Goal: Task Accomplishment & Management: Manage account settings

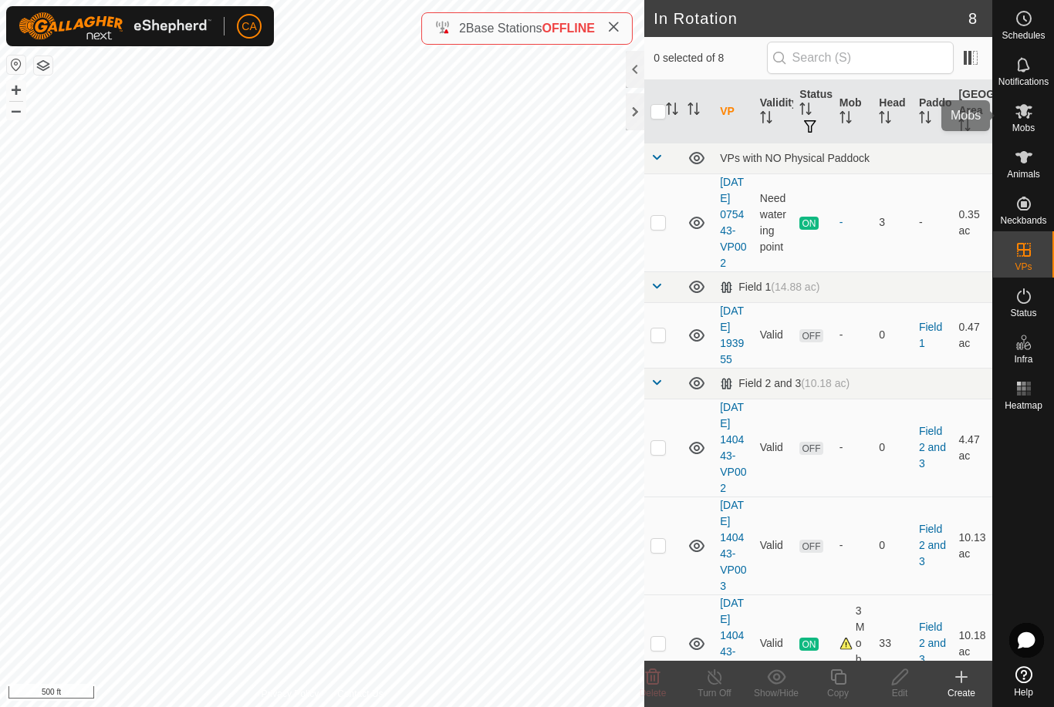
click at [1018, 128] on span "Mobs" at bounding box center [1023, 127] width 22 height 9
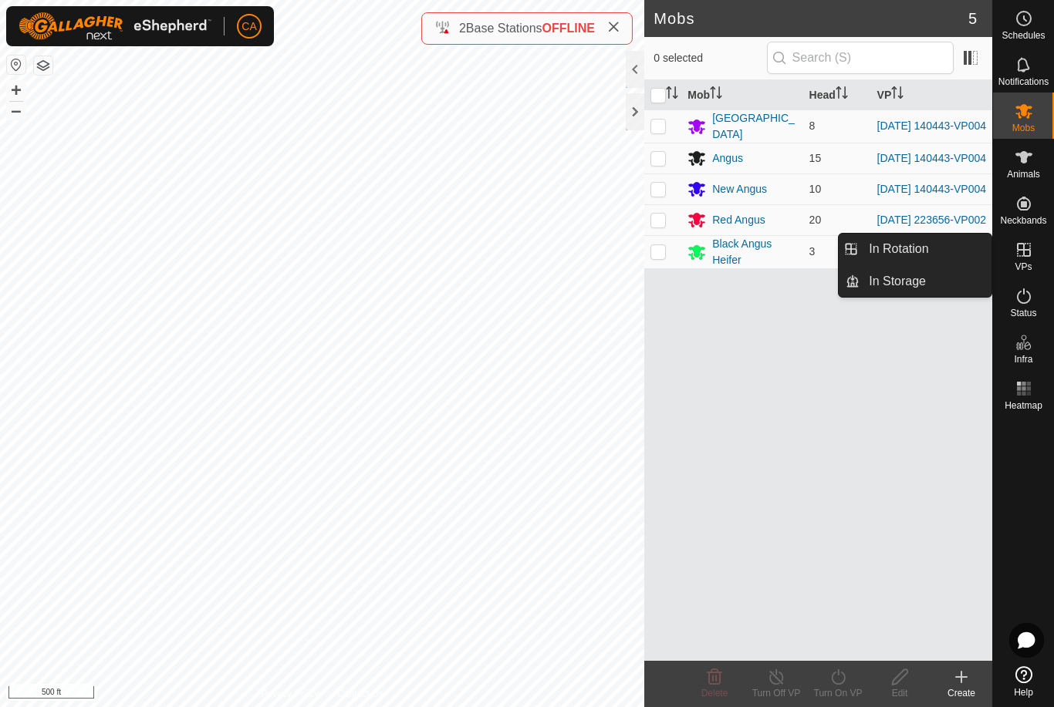
click at [948, 247] on link "In Rotation" at bounding box center [925, 249] width 132 height 31
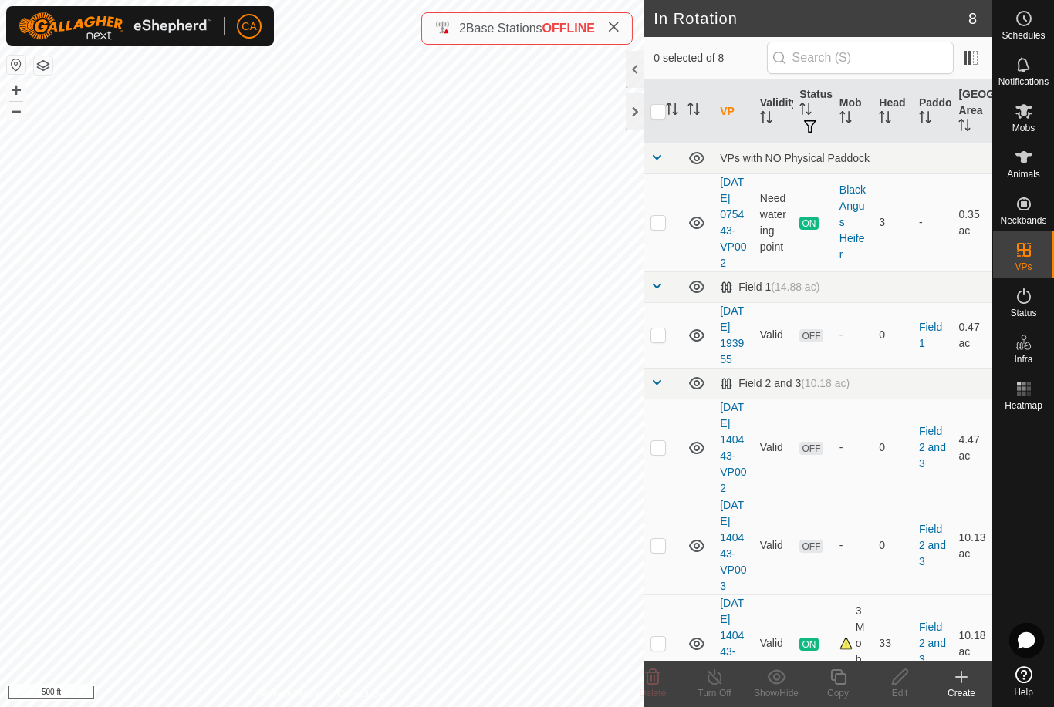
click at [676, 489] on td at bounding box center [662, 448] width 37 height 98
checkbox input "true"
click at [902, 696] on div "Edit" at bounding box center [900, 693] width 62 height 14
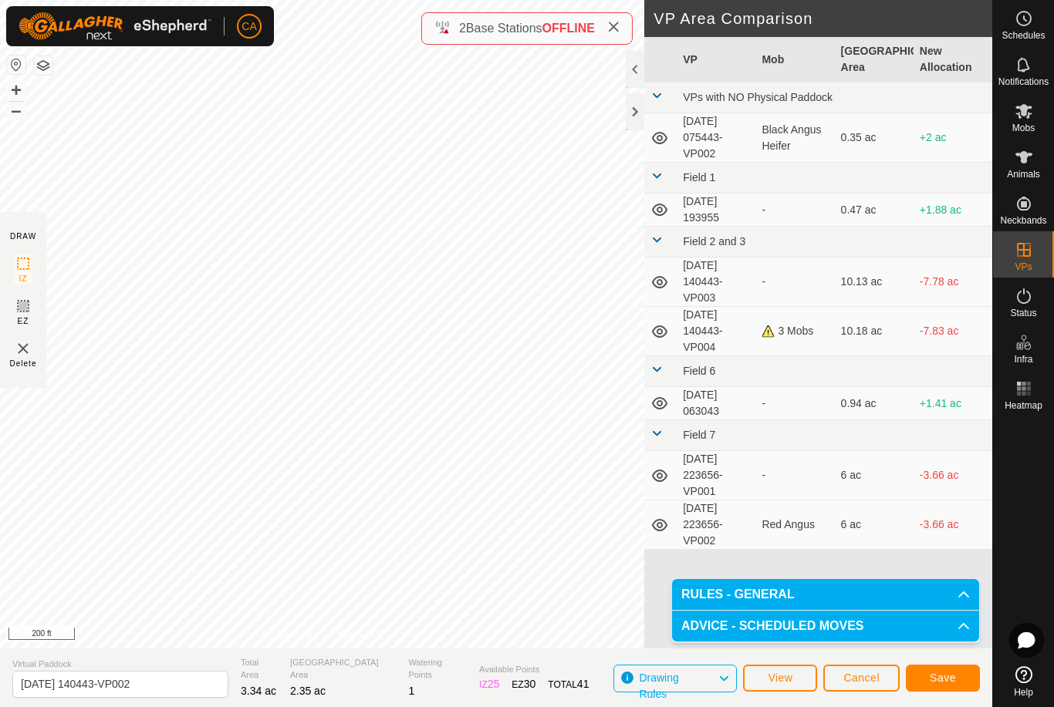
click at [945, 676] on span "Save" at bounding box center [942, 678] width 26 height 12
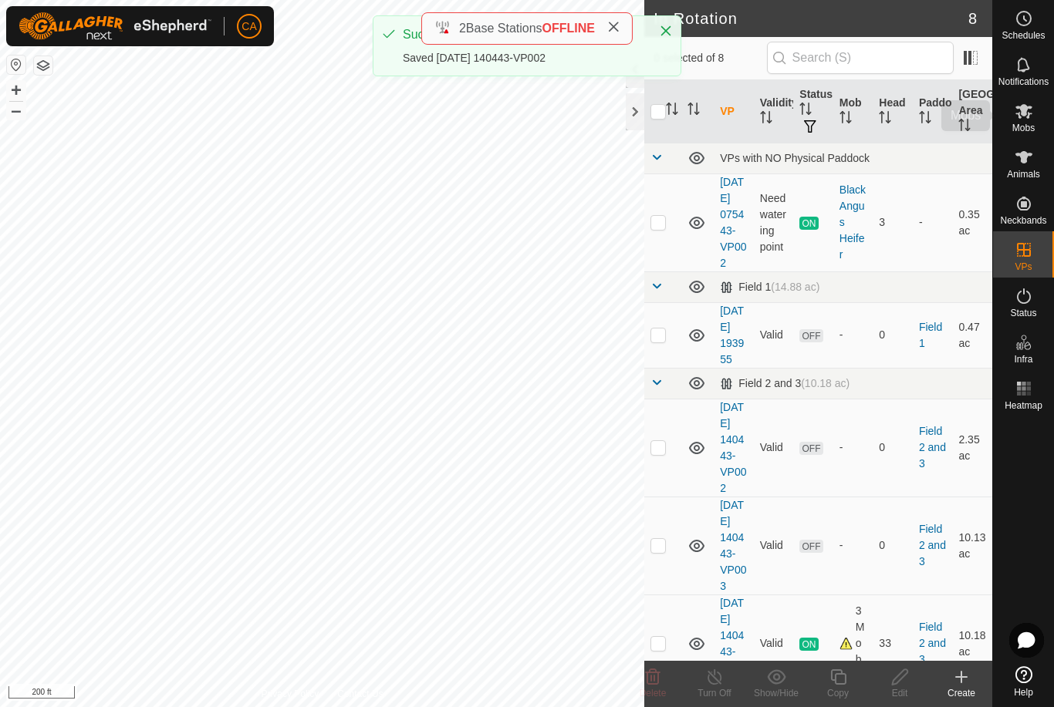
click at [1026, 119] on icon at bounding box center [1023, 111] width 19 height 19
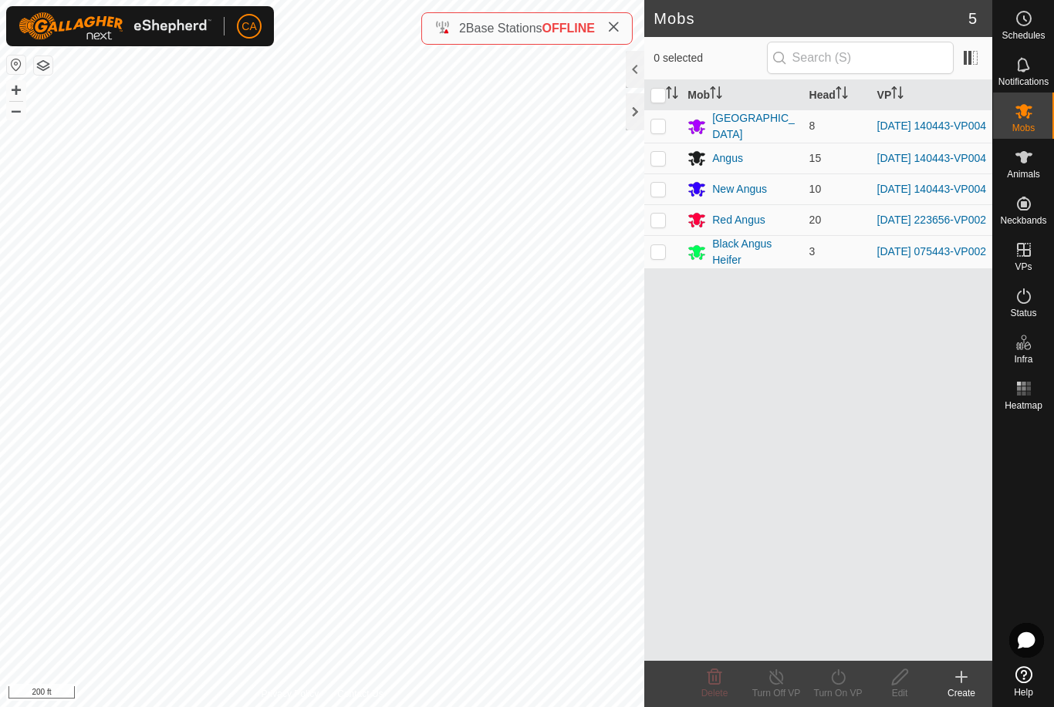
click at [659, 123] on p-checkbox at bounding box center [657, 126] width 15 height 12
checkbox input "true"
click at [667, 155] on td at bounding box center [662, 158] width 37 height 31
checkbox input "true"
click at [659, 189] on p-checkbox at bounding box center [657, 189] width 15 height 12
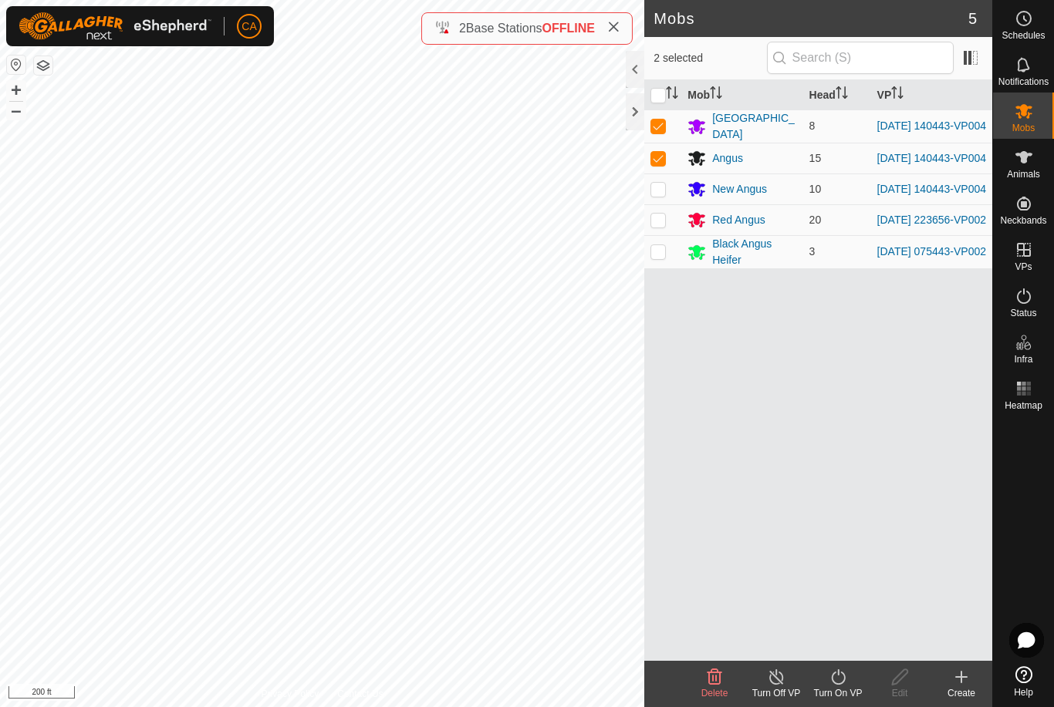
checkbox input "true"
click at [843, 680] on icon at bounding box center [837, 677] width 19 height 19
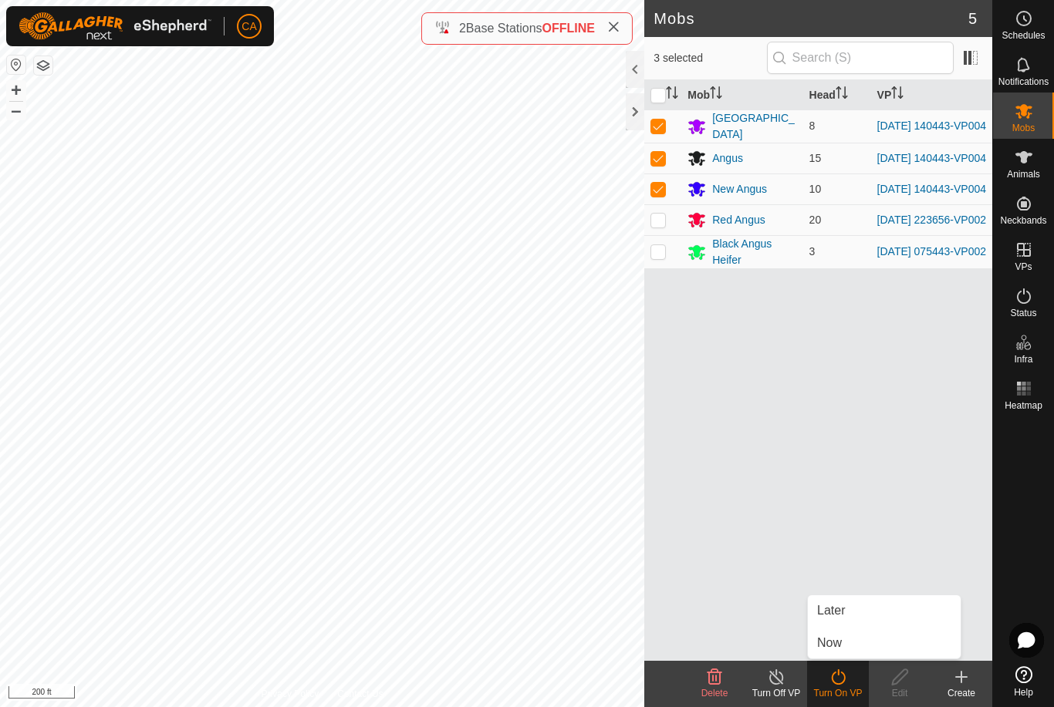
click at [872, 643] on link "Now" at bounding box center [884, 643] width 153 height 31
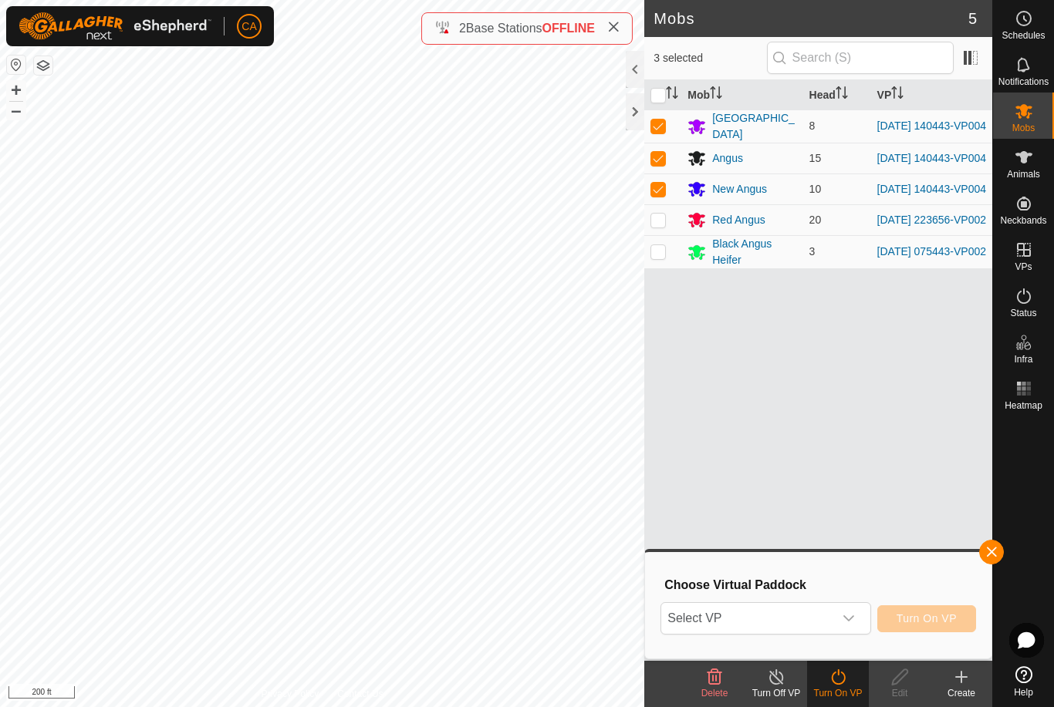
click at [819, 626] on span "Select VP" at bounding box center [746, 618] width 171 height 31
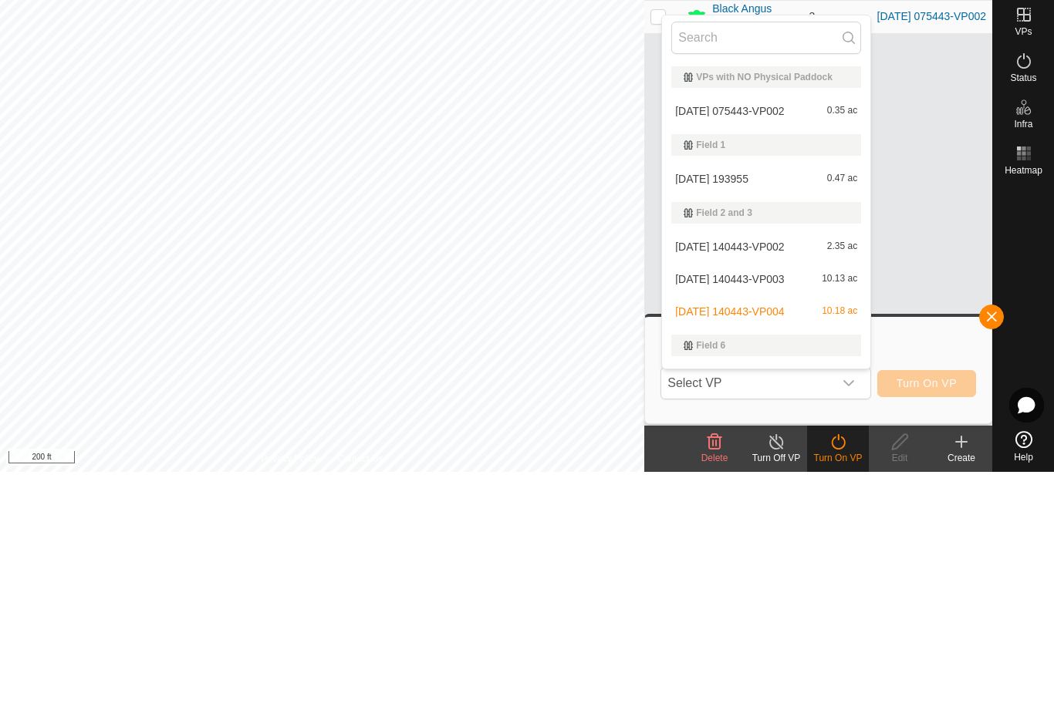
click at [784, 473] on div "[DATE] 140443-VP002 2.35 ac" at bounding box center [766, 482] width 190 height 19
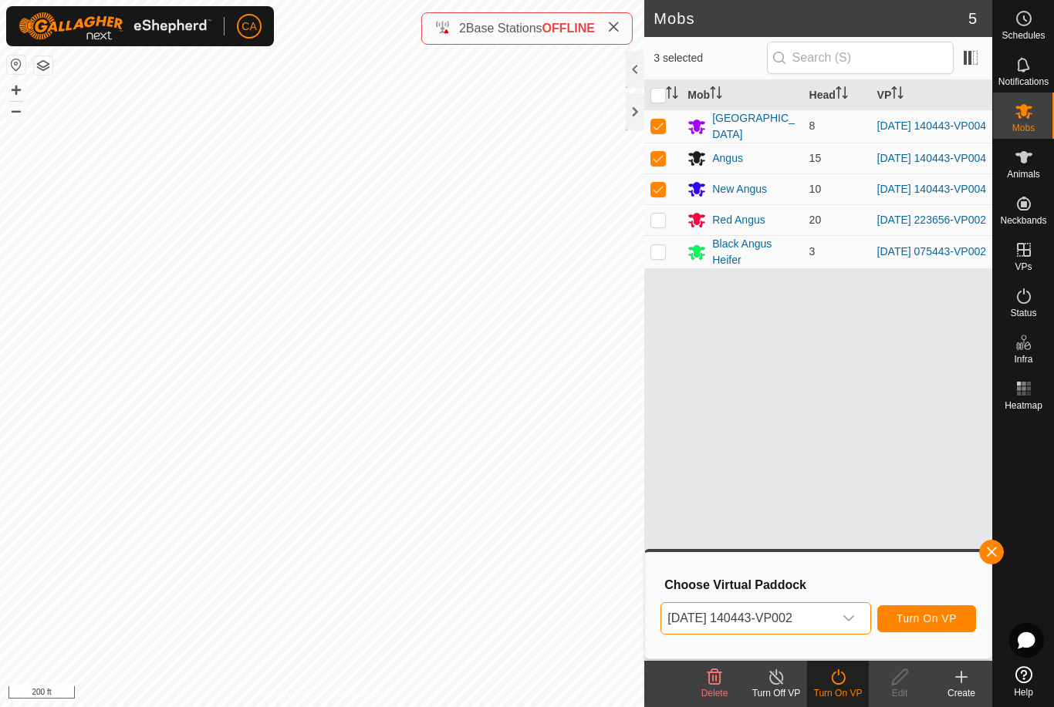
click at [941, 616] on span "Turn On VP" at bounding box center [926, 618] width 60 height 12
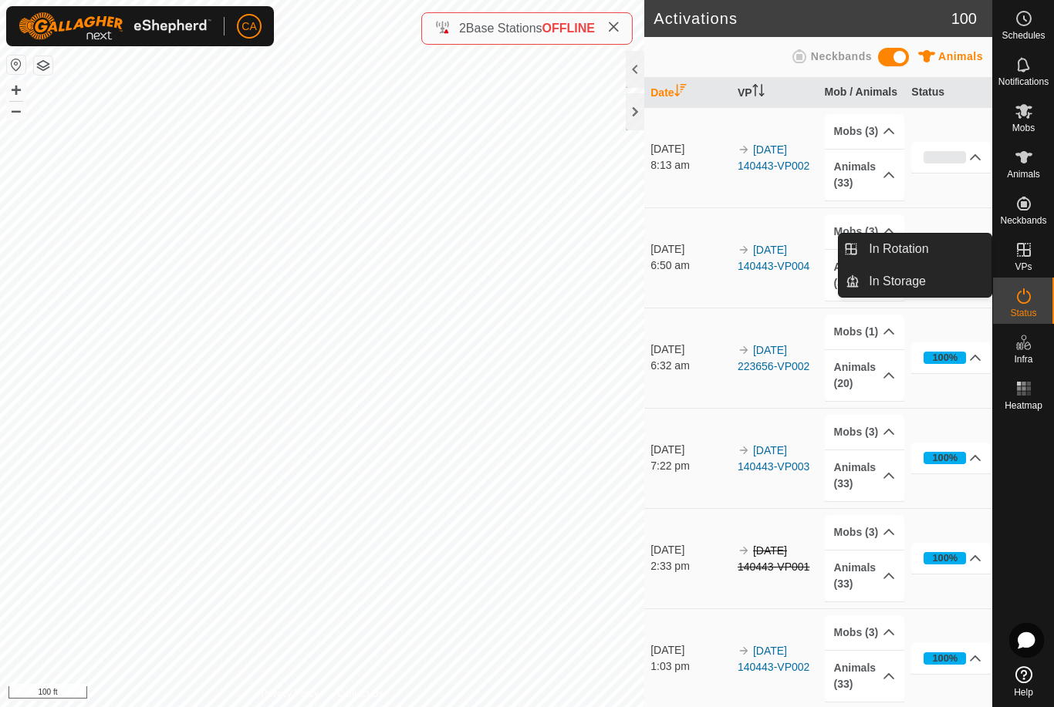
click at [953, 250] on link "In Rotation" at bounding box center [925, 249] width 132 height 31
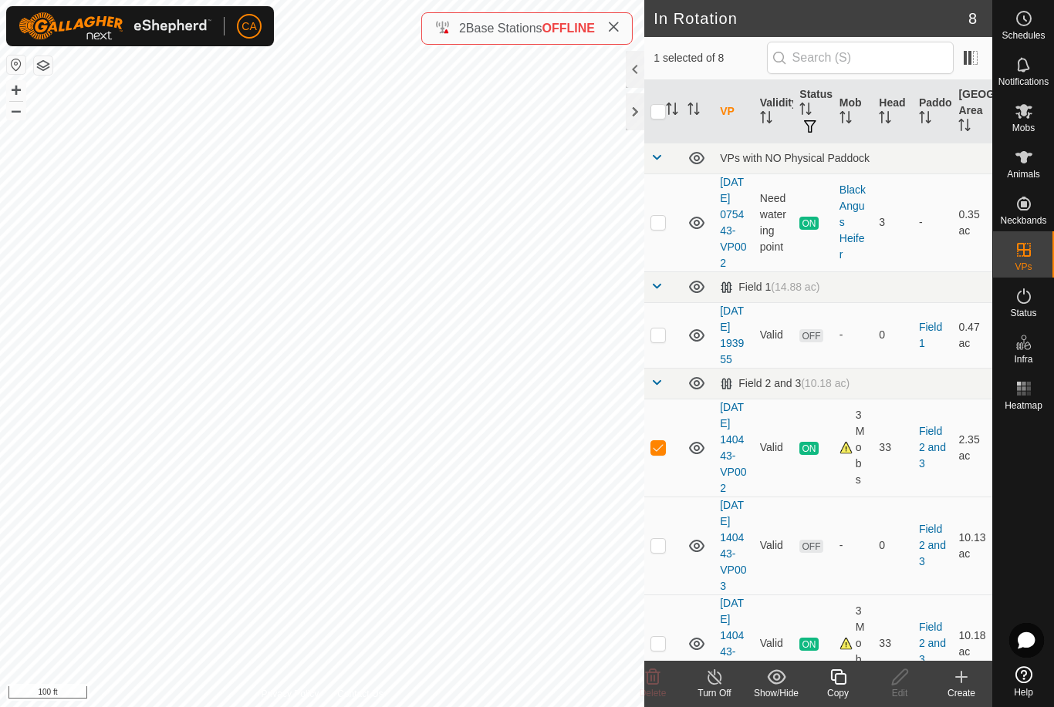
click at [659, 341] on p-checkbox at bounding box center [657, 335] width 15 height 12
click at [666, 356] on td at bounding box center [662, 335] width 37 height 66
checkbox input "false"
click at [665, 454] on p-checkbox at bounding box center [657, 447] width 15 height 12
checkbox input "false"
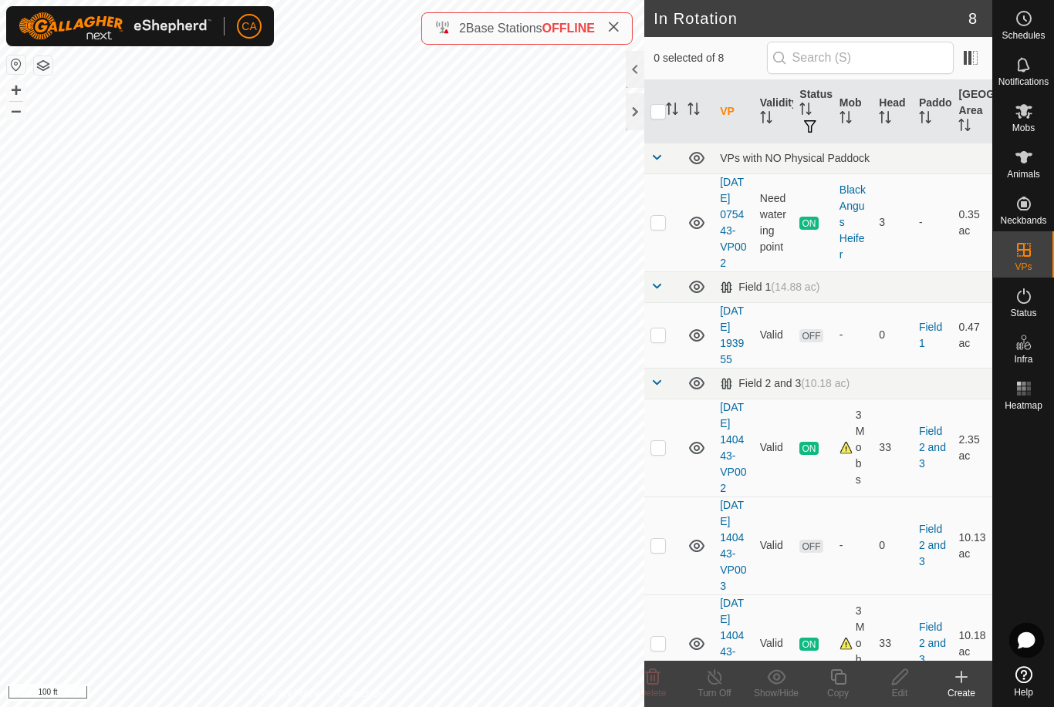
click at [659, 551] on p-checkbox at bounding box center [657, 545] width 15 height 12
click at [656, 683] on icon at bounding box center [652, 677] width 19 height 19
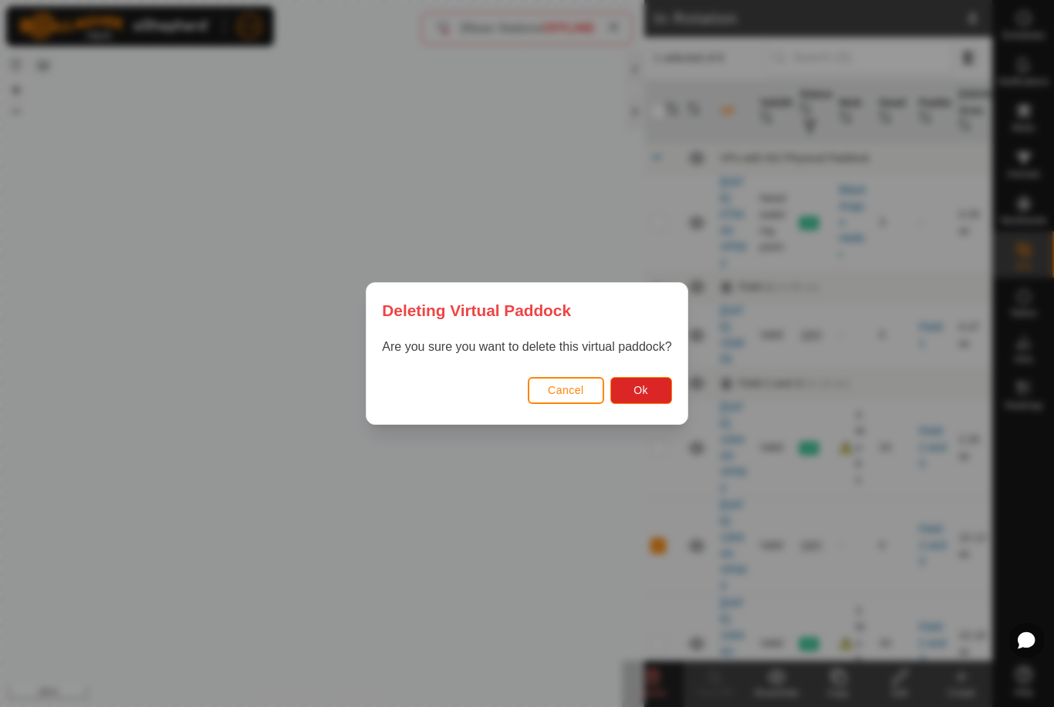
click at [644, 394] on span "Ok" at bounding box center [640, 390] width 15 height 12
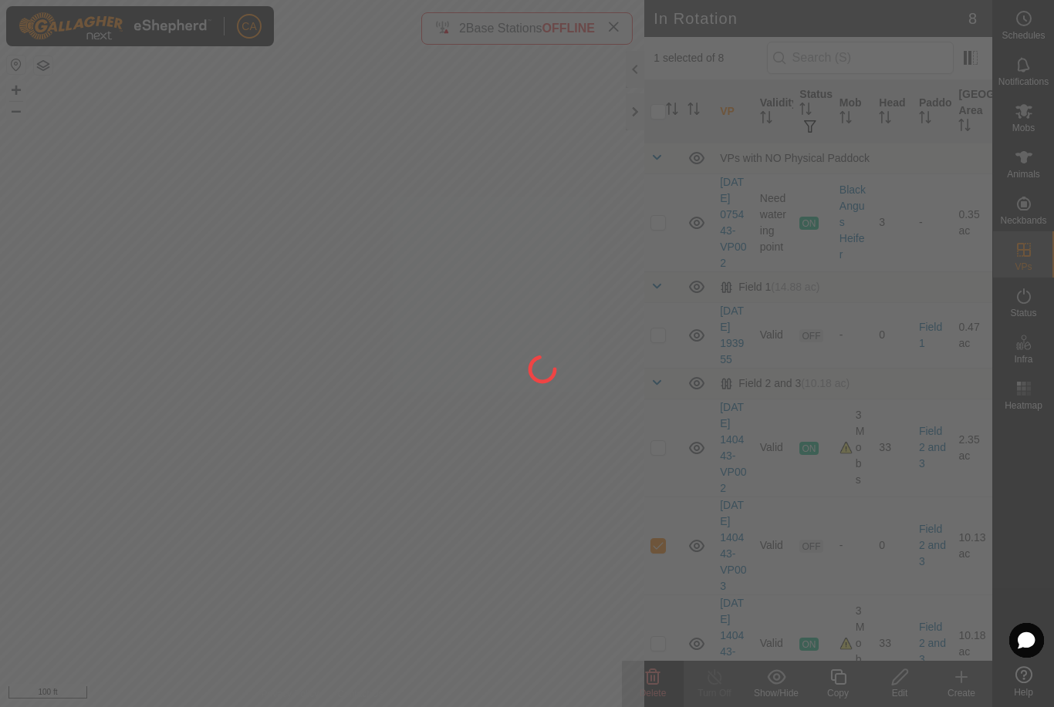
checkbox input "false"
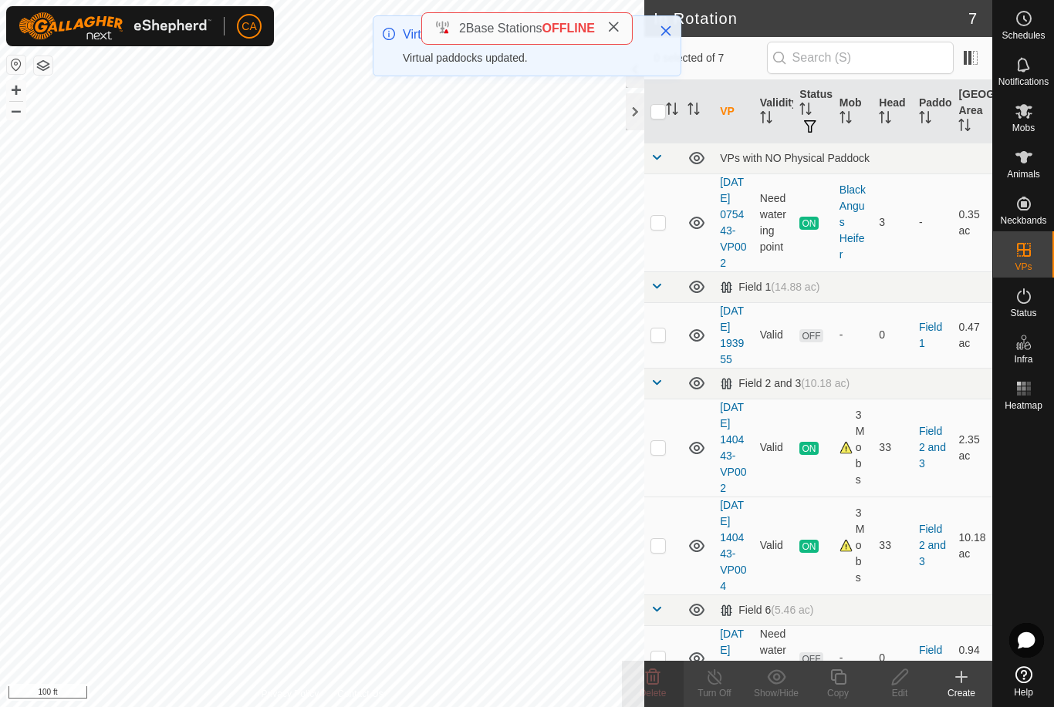
click at [663, 341] on p-checkbox at bounding box center [657, 335] width 15 height 12
click at [666, 341] on p-checkbox at bounding box center [657, 335] width 15 height 12
checkbox input "false"
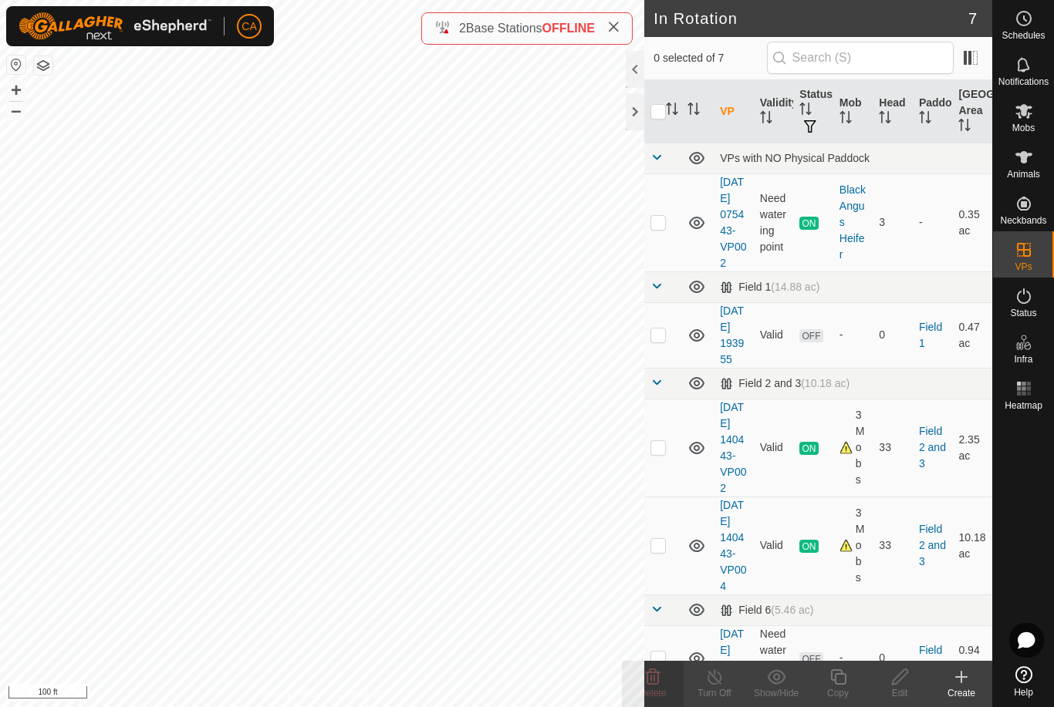
click at [666, 488] on td at bounding box center [662, 448] width 37 height 98
checkbox input "true"
click at [633, 120] on div at bounding box center [635, 111] width 19 height 37
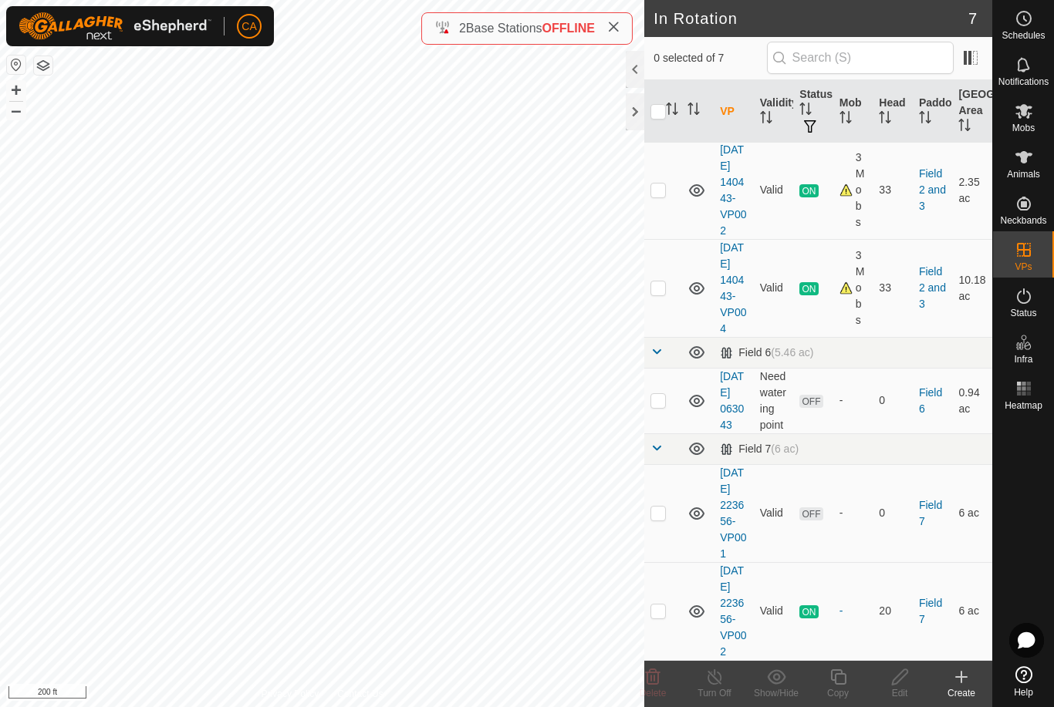
scroll to position [370, 0]
click at [661, 507] on p-checkbox at bounding box center [657, 513] width 15 height 12
click at [655, 507] on p-checkbox at bounding box center [657, 513] width 15 height 12
click at [659, 507] on p-checkbox at bounding box center [657, 513] width 15 height 12
click at [649, 683] on icon at bounding box center [652, 677] width 19 height 19
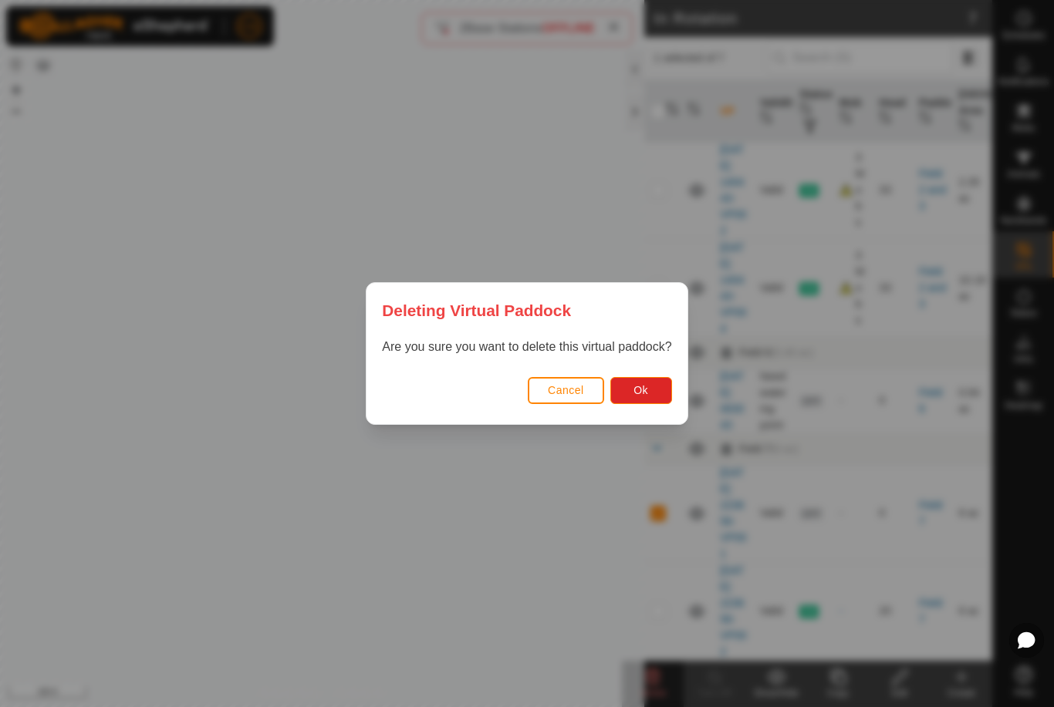
click at [624, 383] on button "Ok" at bounding box center [641, 390] width 62 height 27
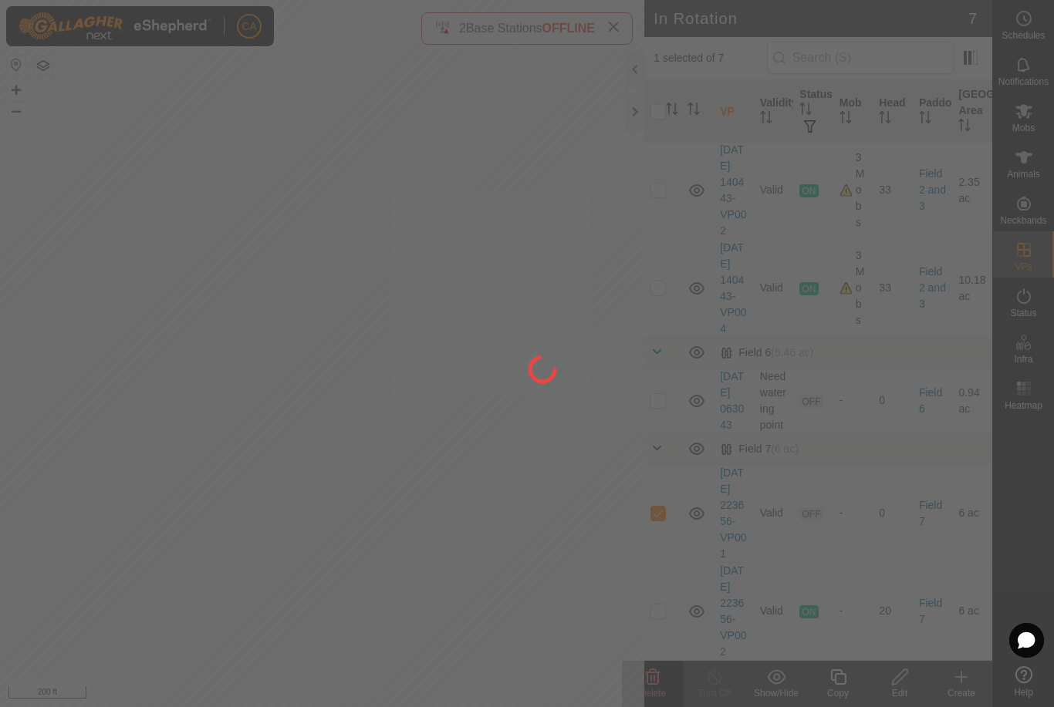
checkbox input "false"
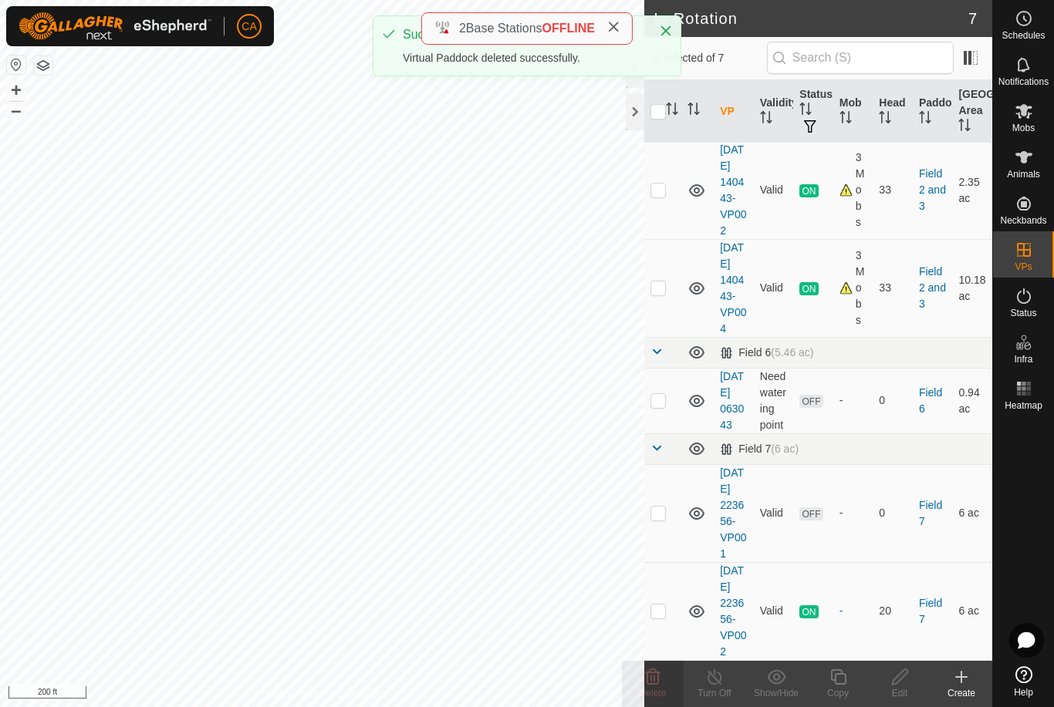
scroll to position [256, 0]
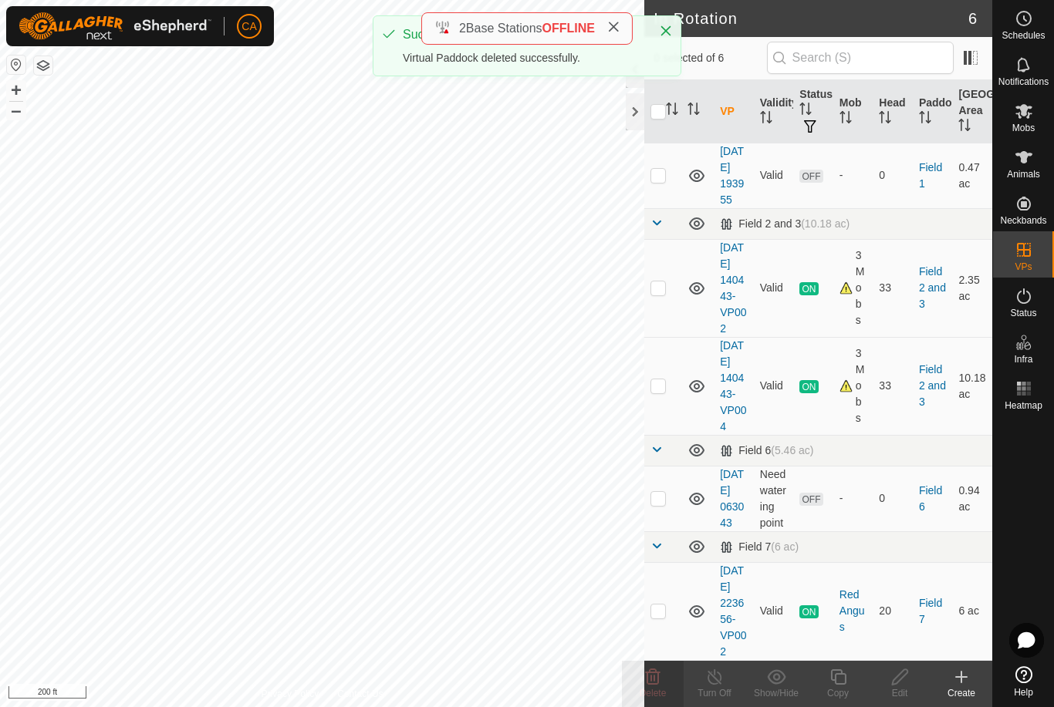
click at [670, 471] on td at bounding box center [662, 499] width 37 height 66
checkbox input "true"
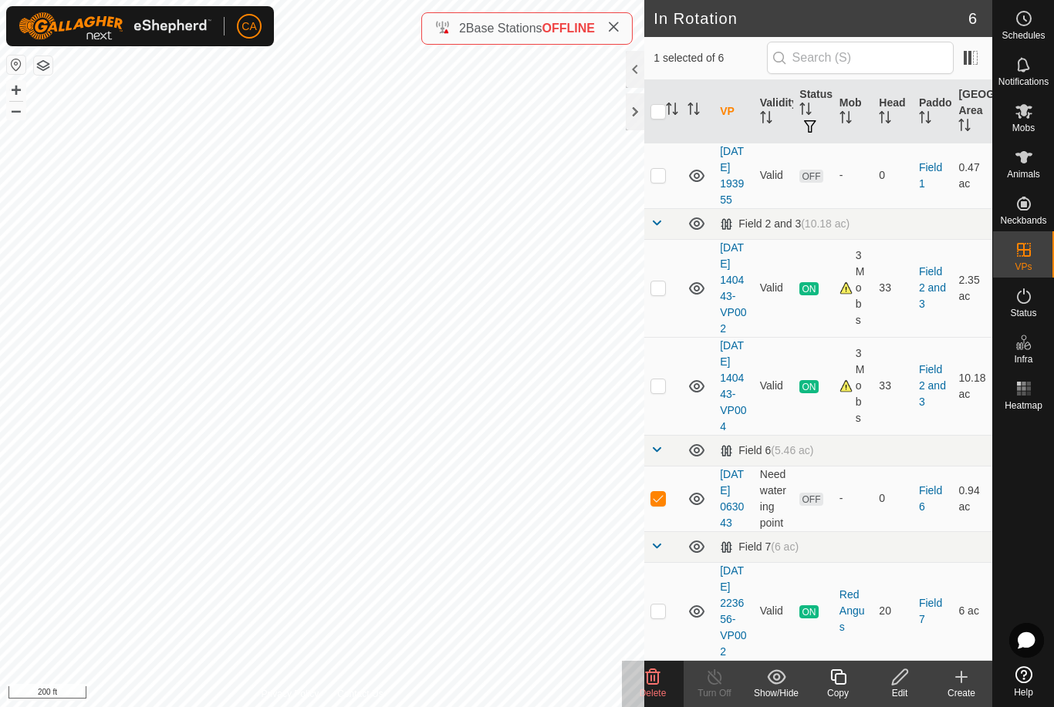
click at [907, 683] on icon at bounding box center [899, 677] width 19 height 19
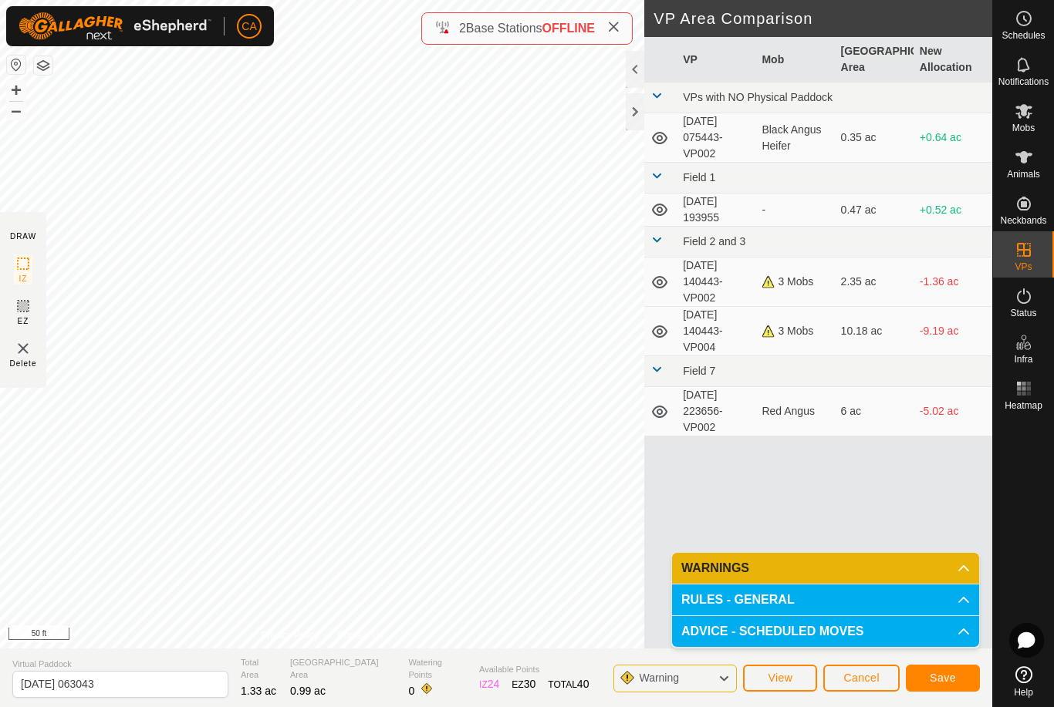
click at [946, 678] on span "Save" at bounding box center [942, 678] width 26 height 12
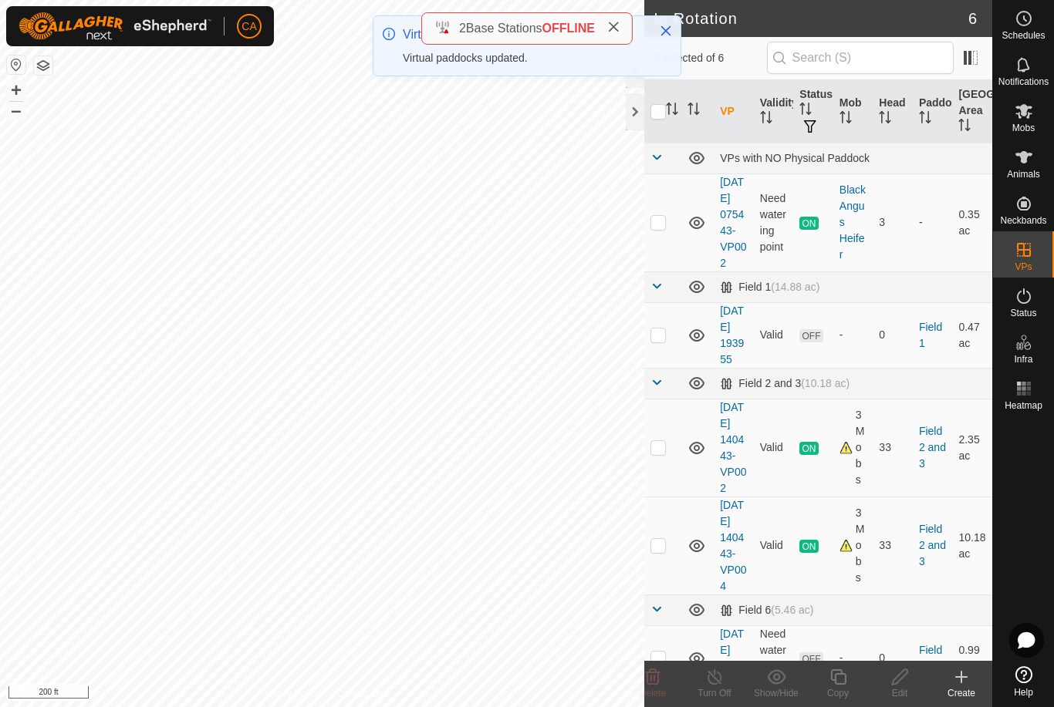
click at [619, 21] on span at bounding box center [613, 28] width 12 height 19
click at [666, 37] on button "Close" at bounding box center [666, 31] width 22 height 22
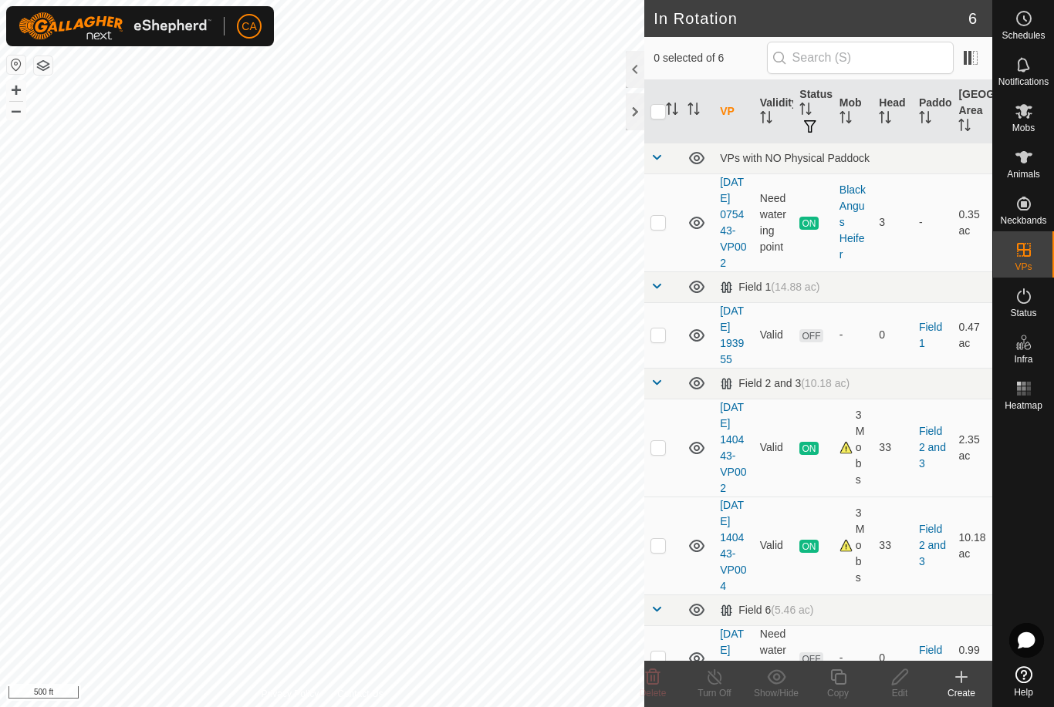
click at [640, 114] on div at bounding box center [635, 111] width 19 height 37
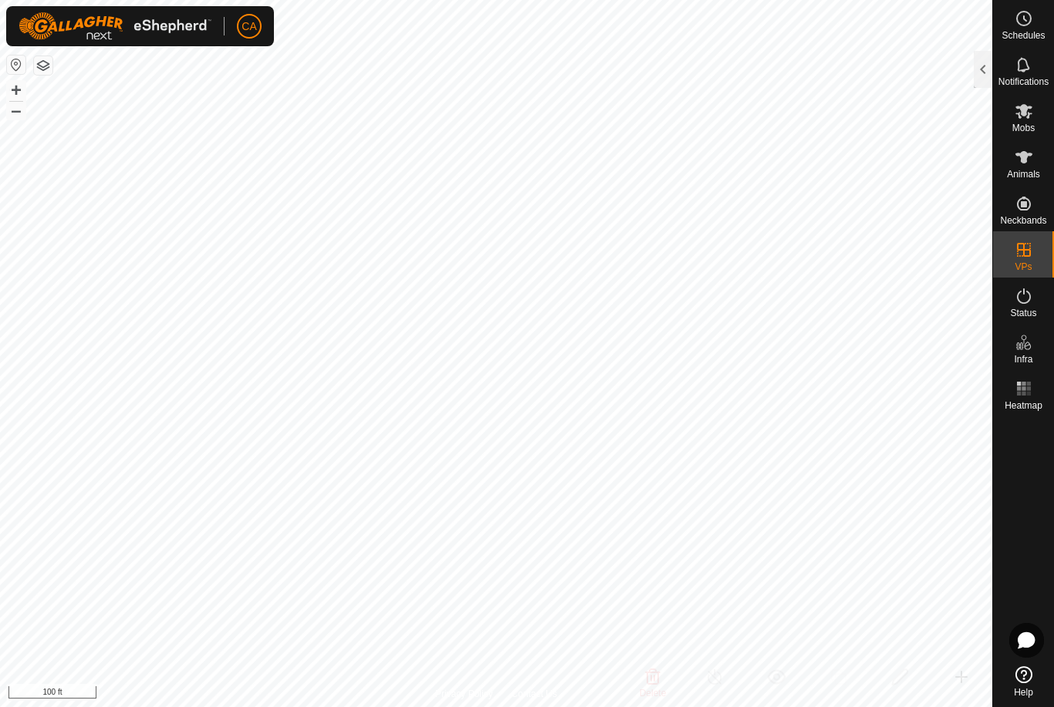
click at [983, 68] on div at bounding box center [982, 69] width 19 height 37
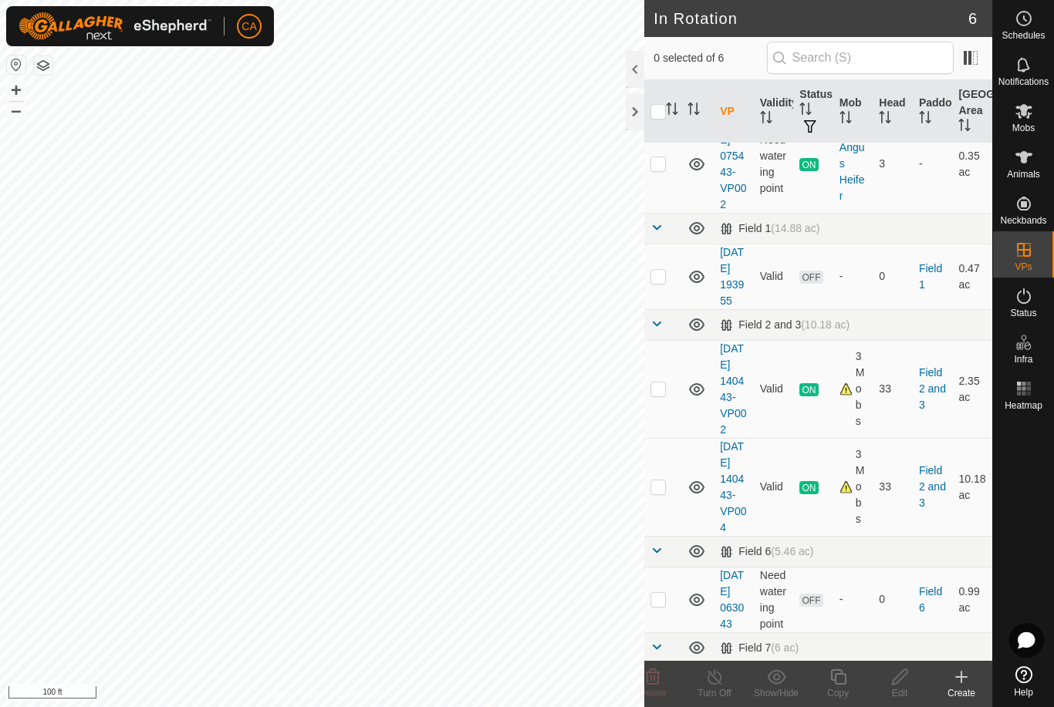
scroll to position [126, 0]
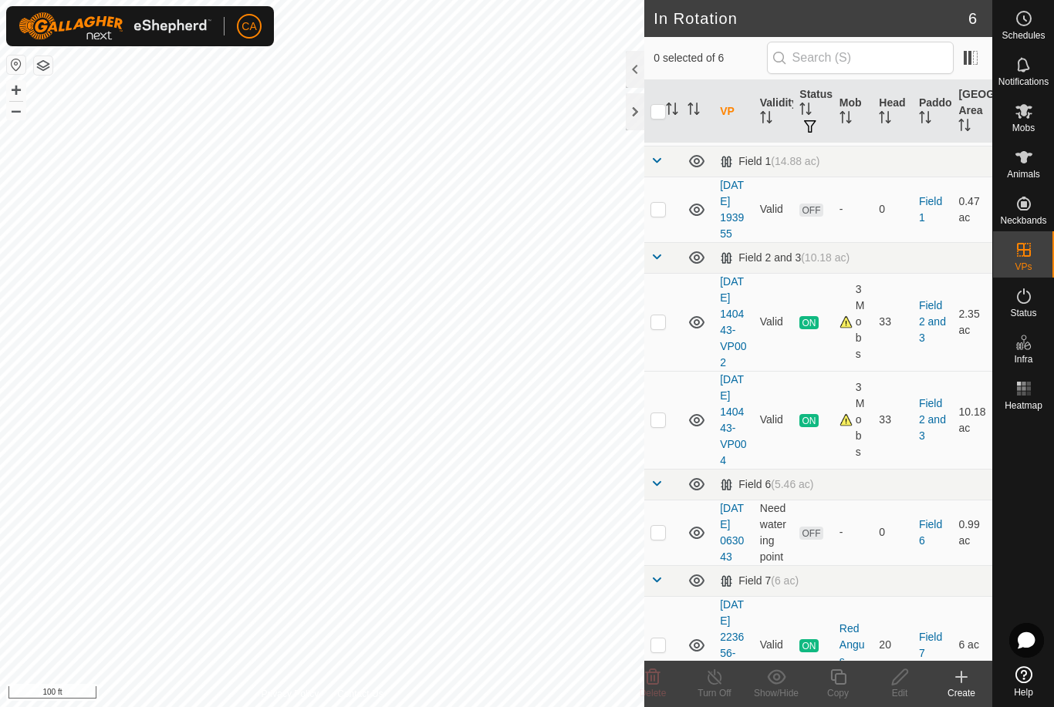
click at [663, 426] on p-checkbox at bounding box center [657, 419] width 15 height 12
click at [659, 426] on p-checkbox at bounding box center [657, 419] width 15 height 12
checkbox input "false"
click at [659, 328] on p-checkbox at bounding box center [657, 321] width 15 height 12
click at [656, 328] on p-checkbox at bounding box center [657, 321] width 15 height 12
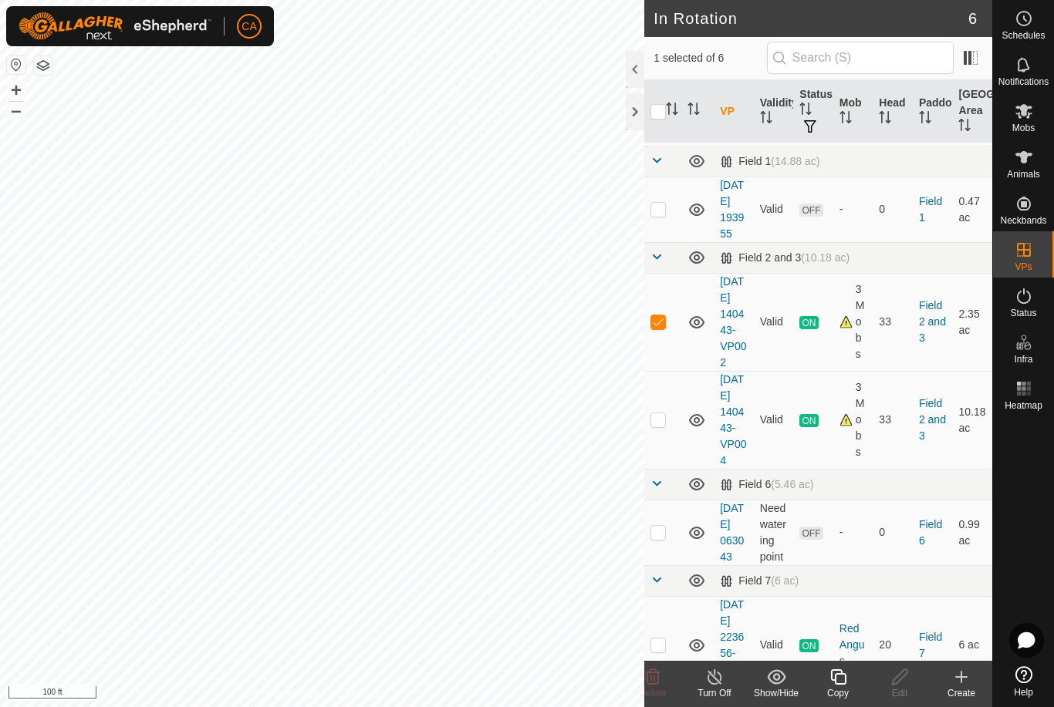
checkbox input "false"
click at [672, 565] on td at bounding box center [662, 533] width 37 height 66
click at [654, 538] on p-checkbox at bounding box center [657, 532] width 15 height 12
checkbox input "false"
click at [663, 215] on p-checkbox at bounding box center [657, 209] width 15 height 12
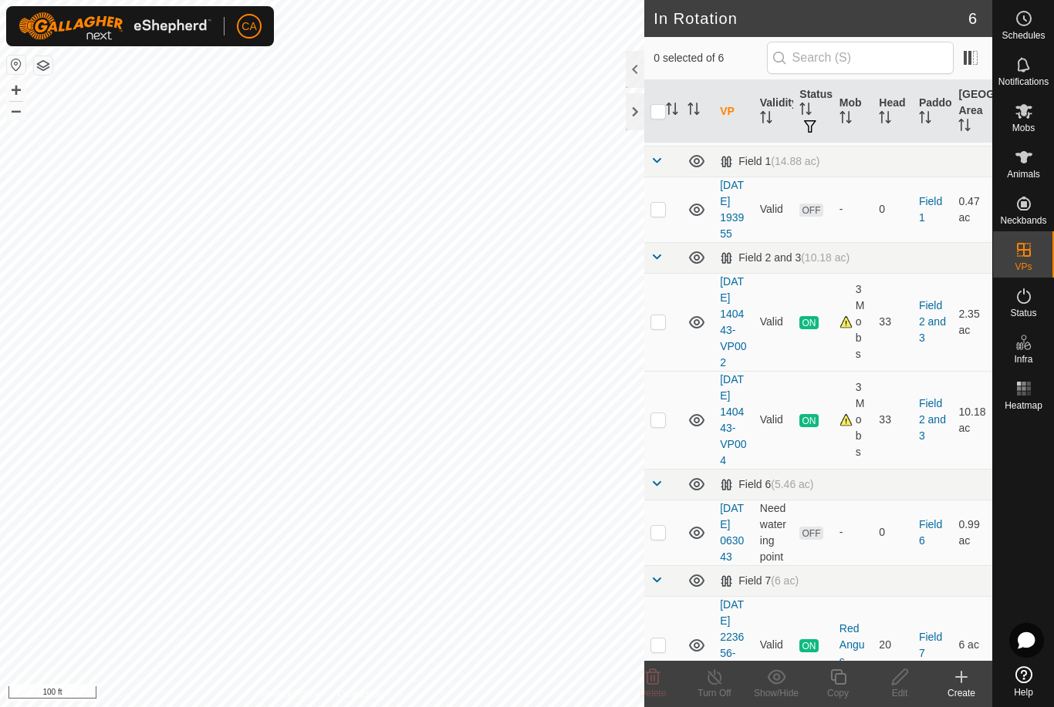
checkbox input "true"
click at [900, 696] on div "Edit" at bounding box center [900, 693] width 62 height 14
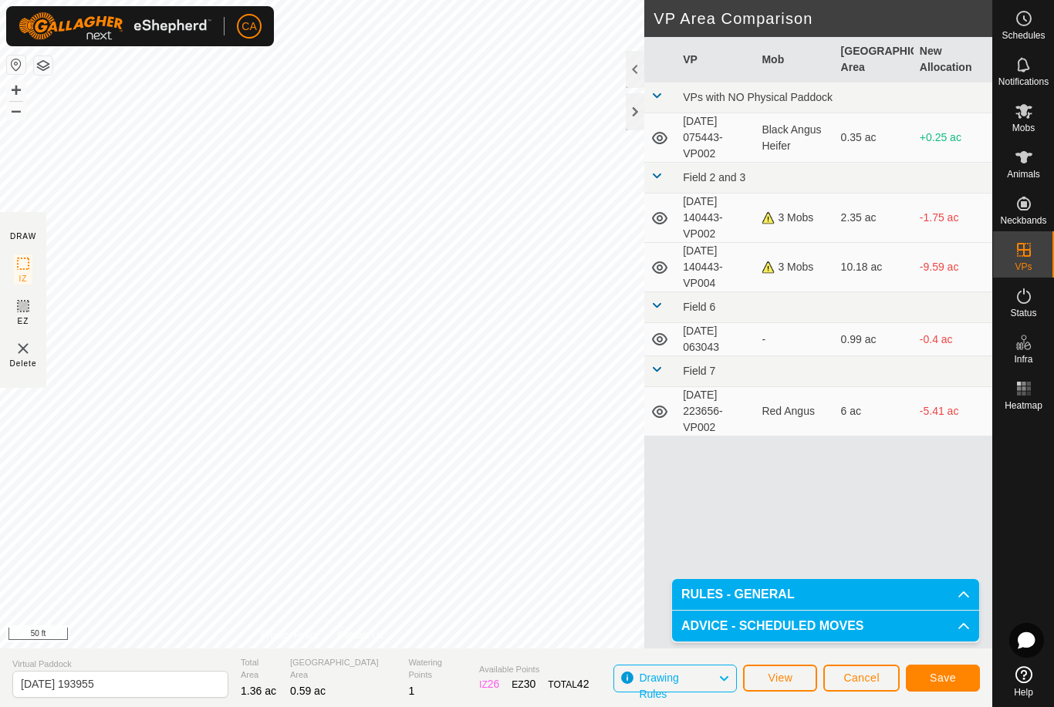
click at [953, 691] on button "Save" at bounding box center [943, 678] width 74 height 27
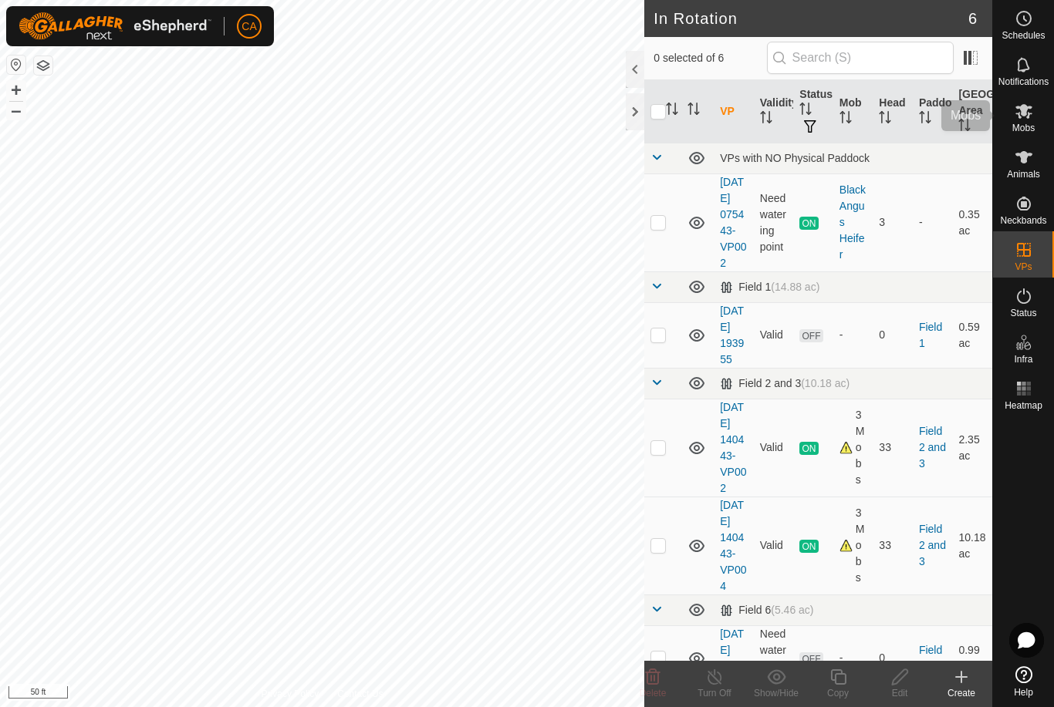
click at [1036, 123] on es-mob-svg-icon at bounding box center [1024, 111] width 28 height 25
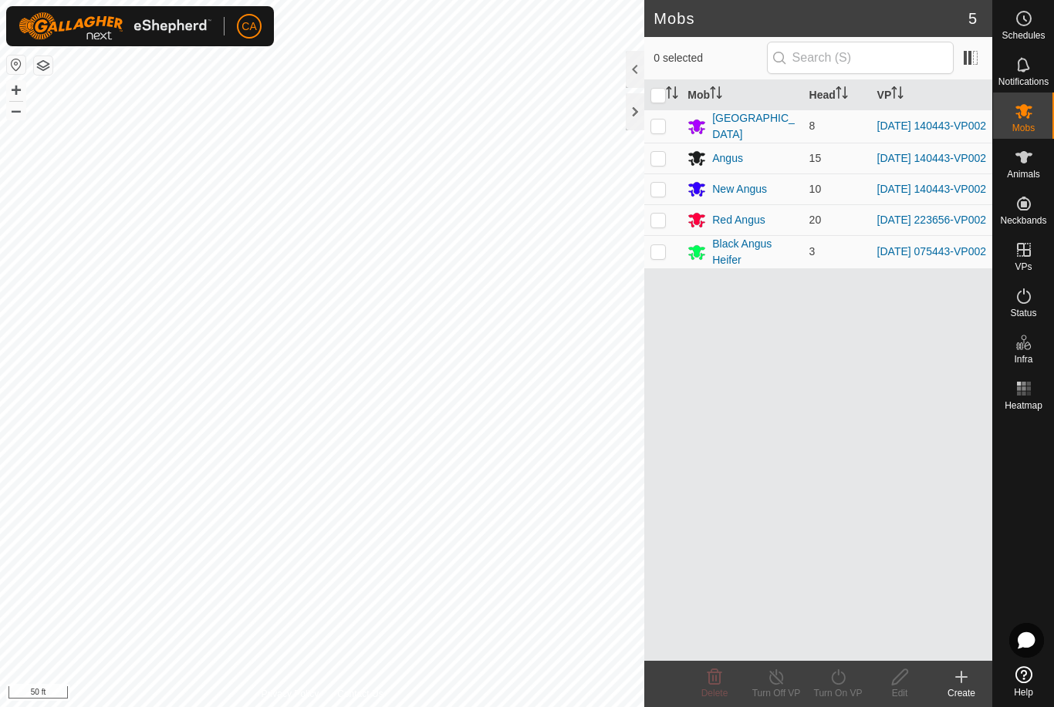
click at [663, 126] on p-checkbox at bounding box center [657, 126] width 15 height 12
checkbox input "true"
click at [657, 151] on td at bounding box center [662, 158] width 37 height 31
checkbox input "true"
click at [657, 193] on p-checkbox at bounding box center [657, 189] width 15 height 12
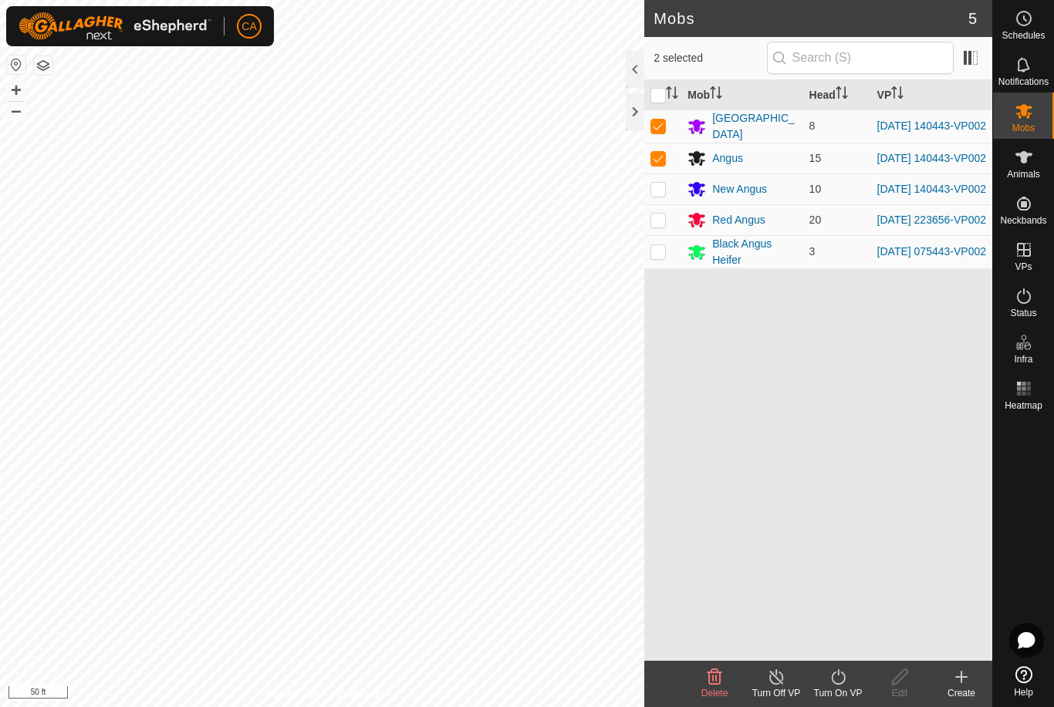
checkbox input "true"
click at [845, 685] on icon at bounding box center [837, 677] width 19 height 19
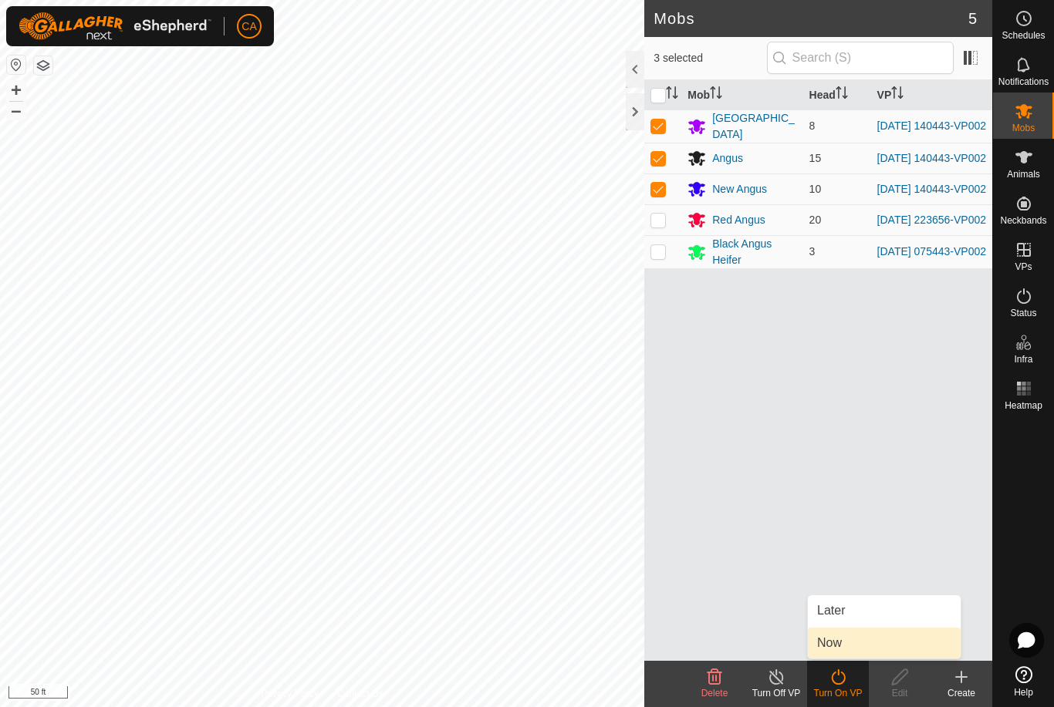
click at [885, 646] on link "Now" at bounding box center [884, 643] width 153 height 31
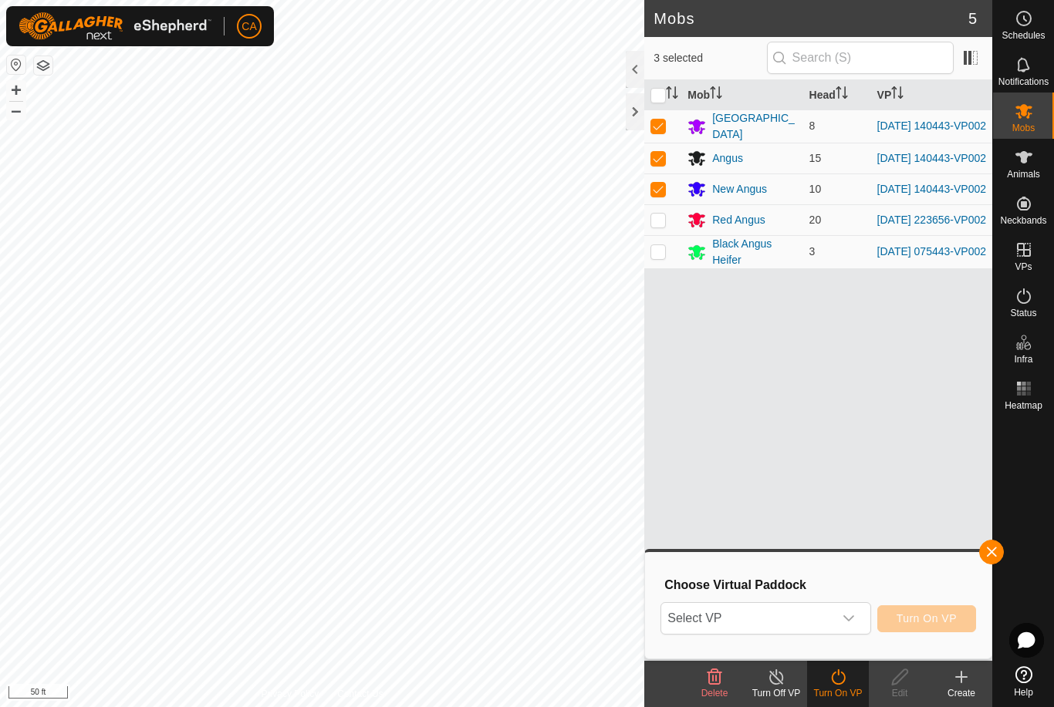
click at [832, 625] on span "Select VP" at bounding box center [746, 618] width 171 height 31
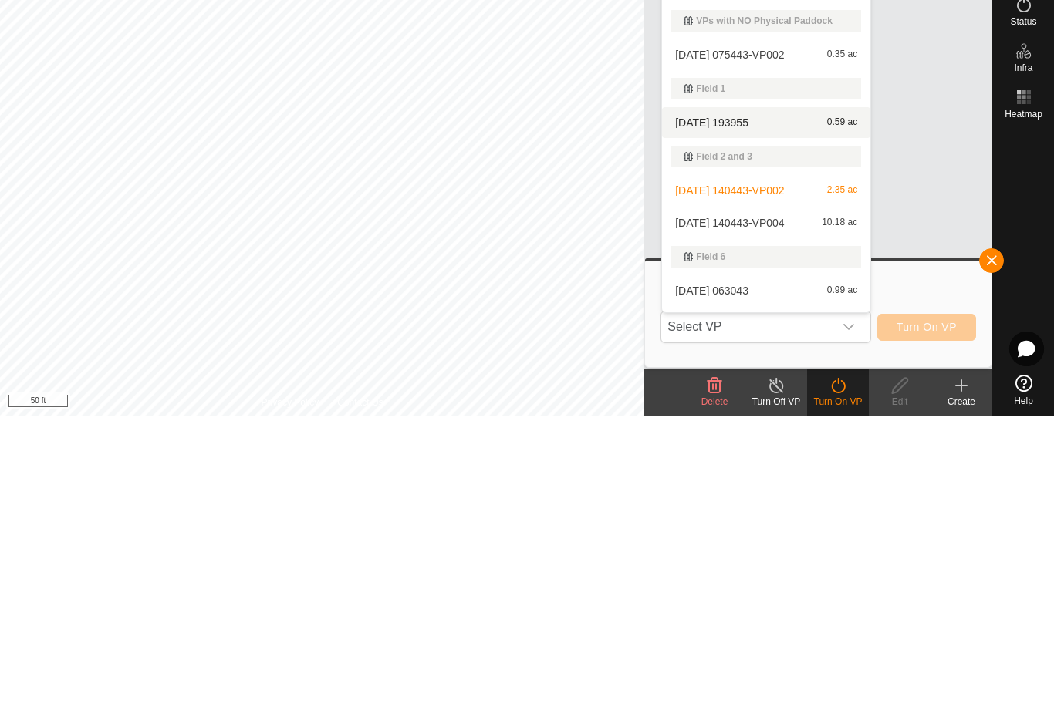
click at [774, 405] on div "[DATE] 193955 0.59 ac" at bounding box center [766, 414] width 190 height 19
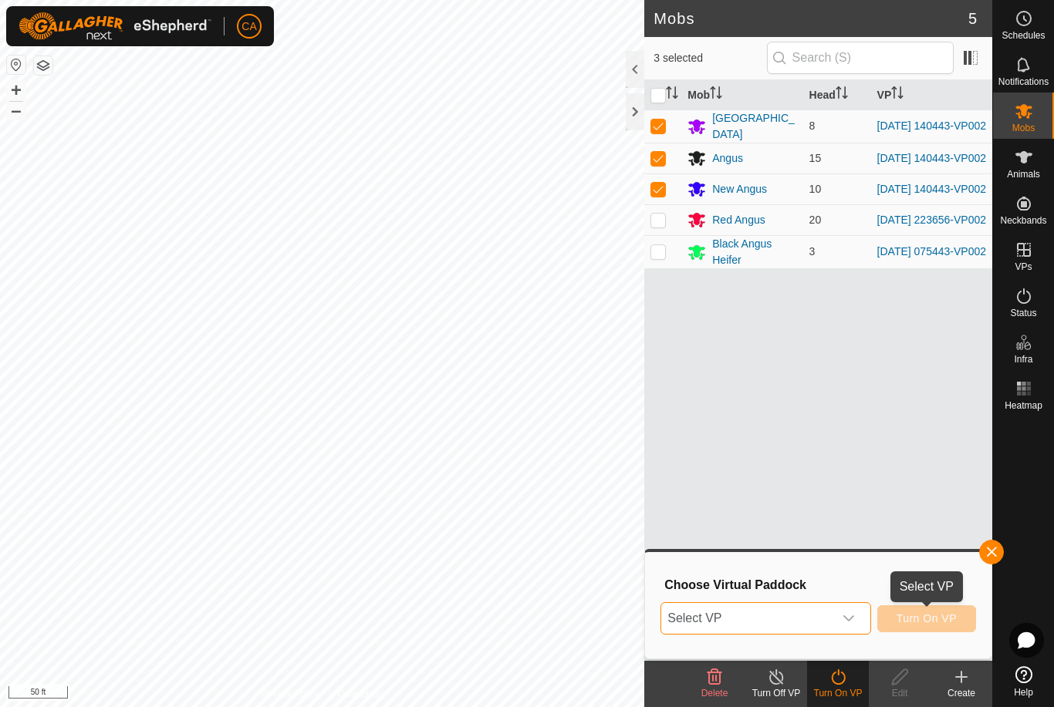
click at [815, 625] on span "Select VP" at bounding box center [746, 618] width 171 height 31
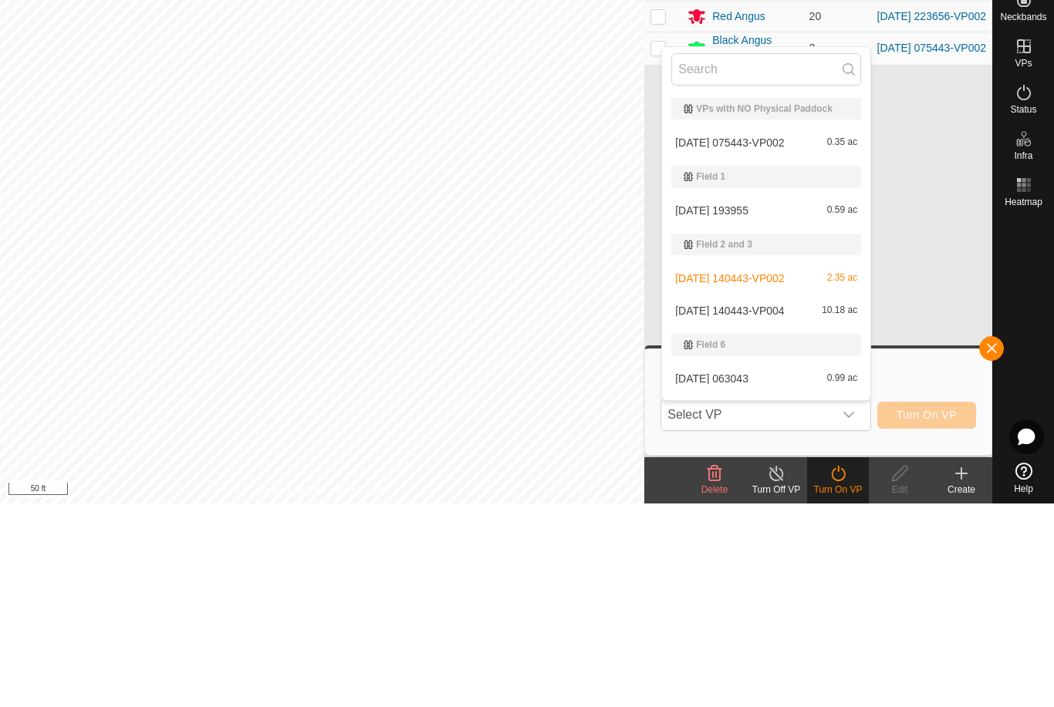
click at [808, 337] on div "[DATE] 075443-VP002 0.35 ac" at bounding box center [766, 346] width 190 height 19
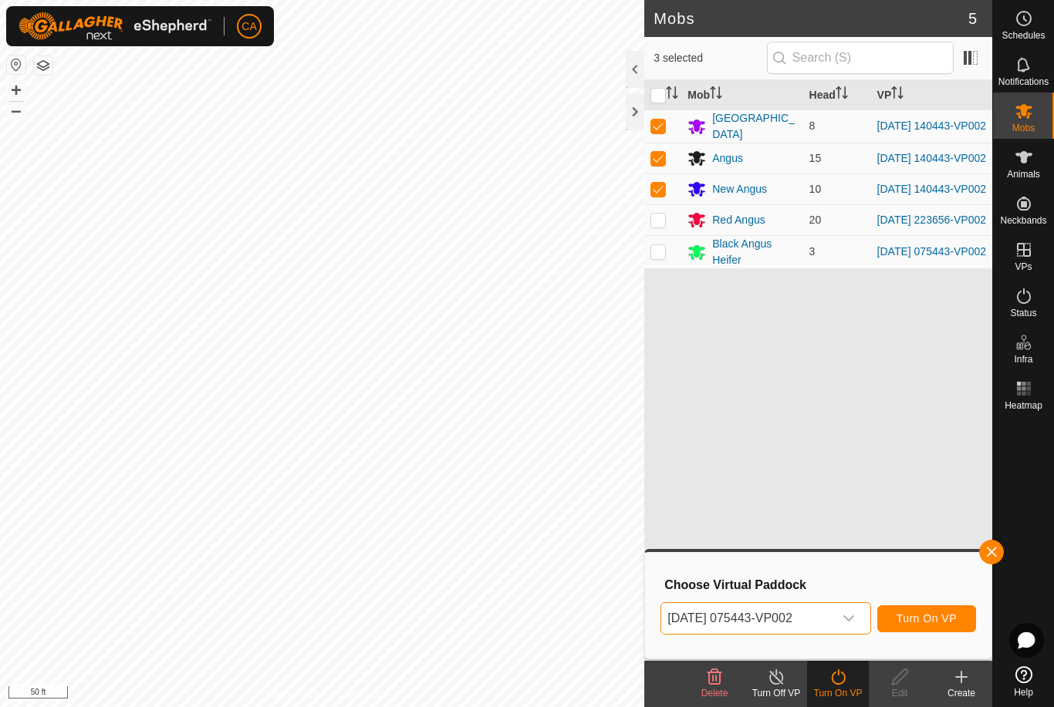
click at [792, 622] on span "[DATE] 075443-VP002" at bounding box center [746, 618] width 171 height 31
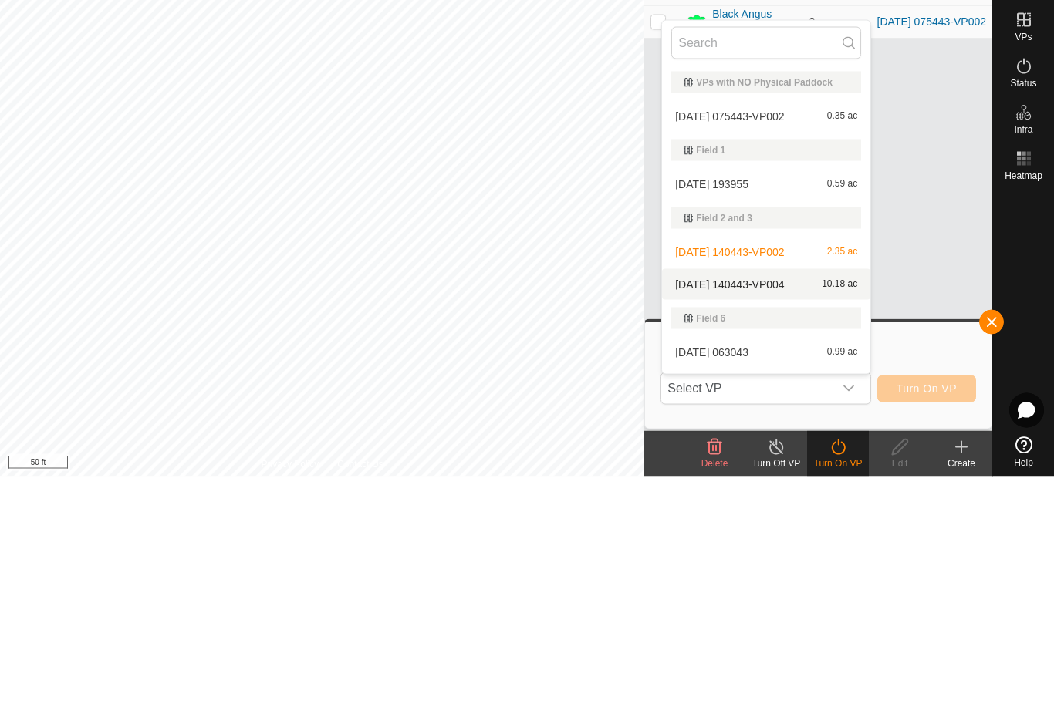
click at [751, 509] on span "[DATE] 140443-VP004" at bounding box center [729, 514] width 109 height 11
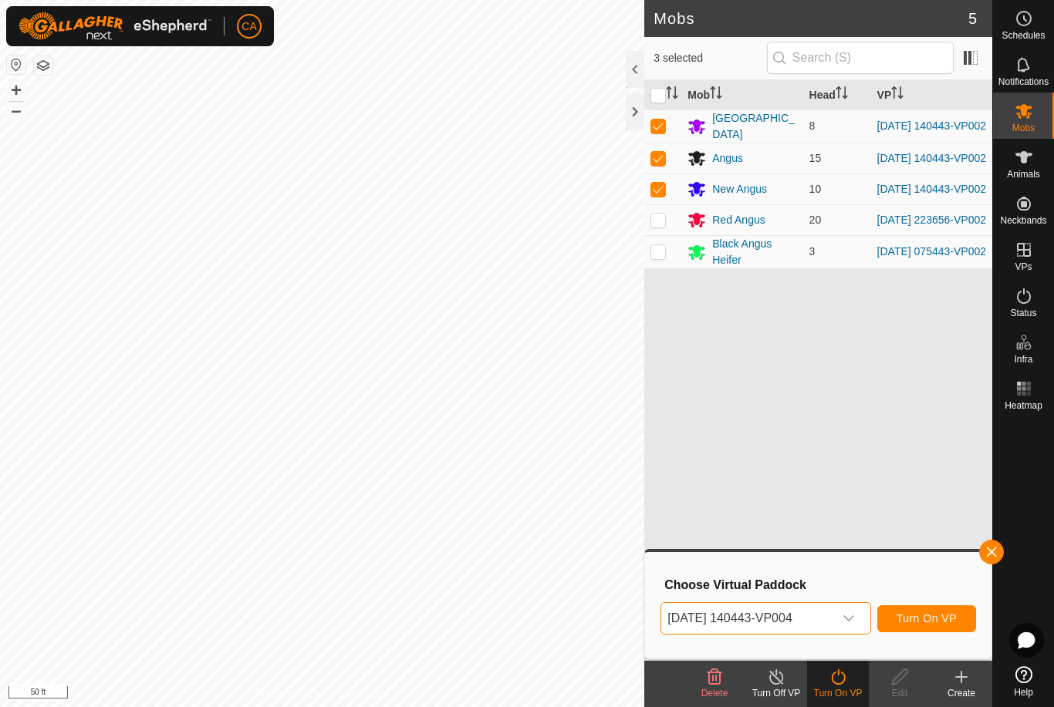
click at [798, 609] on span "[DATE] 140443-VP004" at bounding box center [746, 618] width 171 height 31
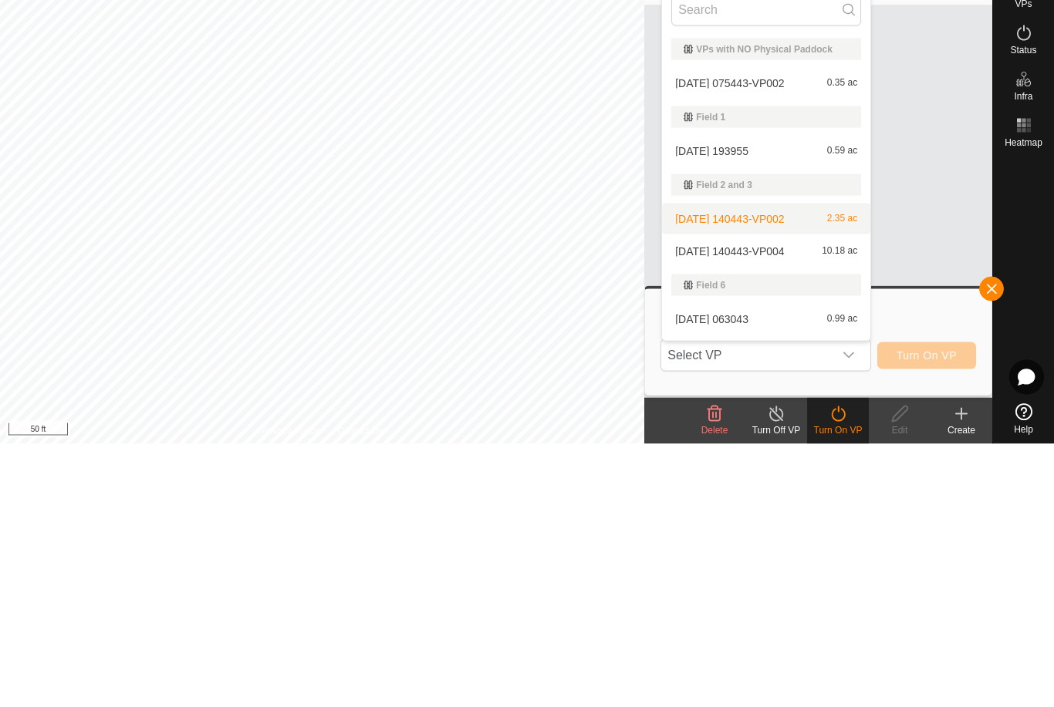
click at [781, 473] on div "[DATE] 140443-VP002 2.35 ac" at bounding box center [766, 482] width 190 height 19
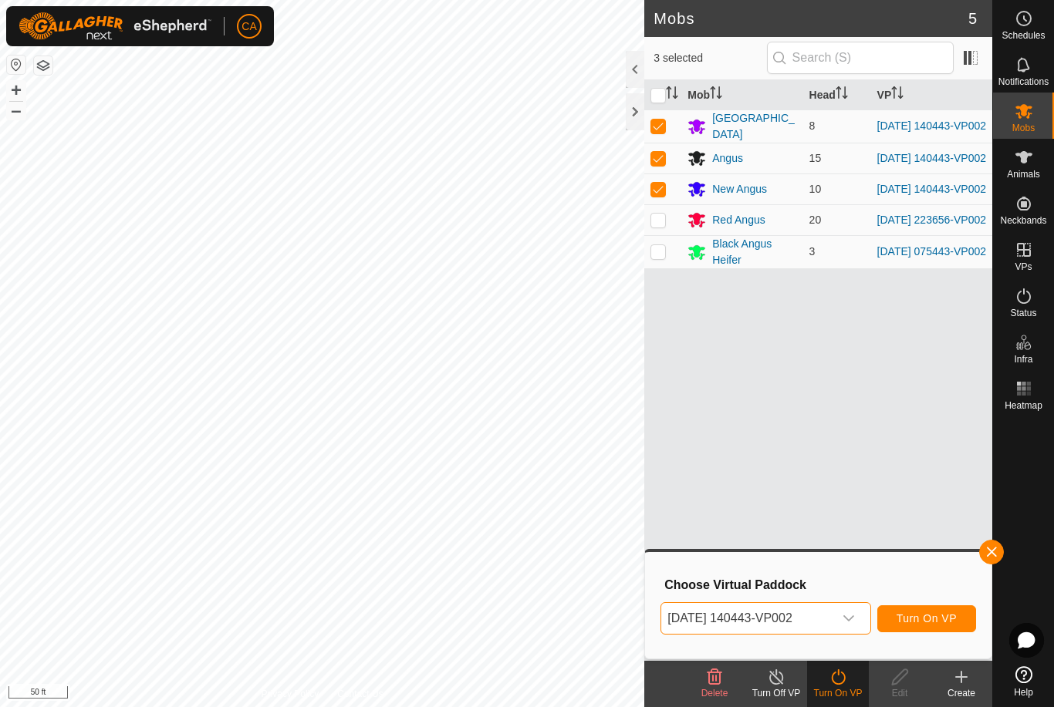
click at [822, 631] on span "[DATE] 140443-VP002" at bounding box center [746, 618] width 171 height 31
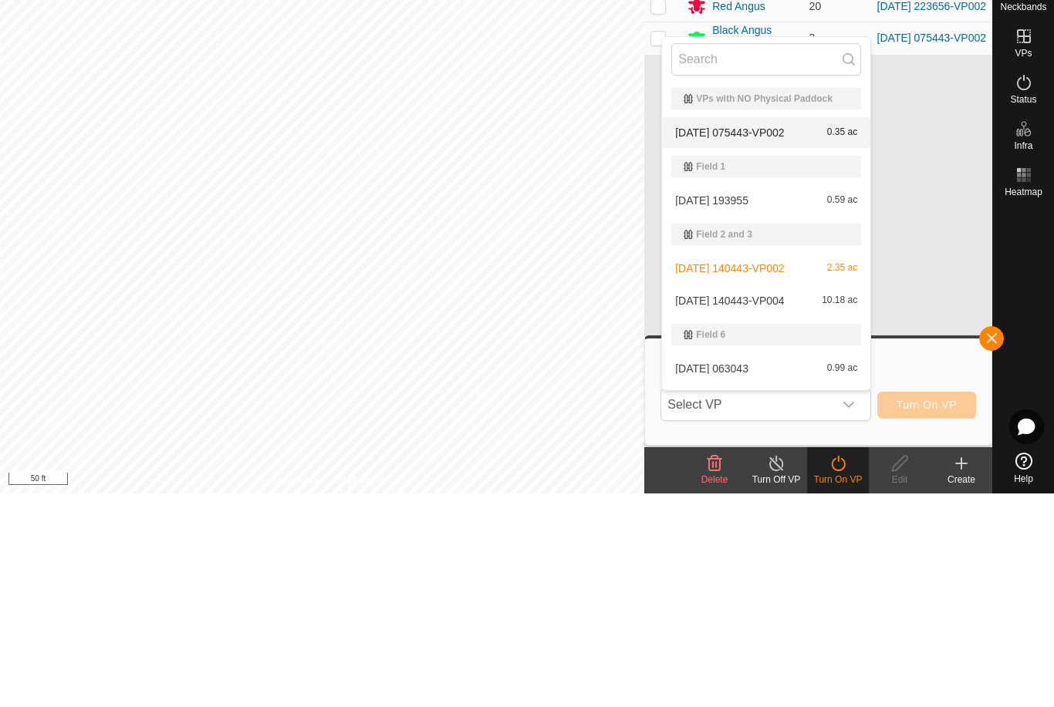
click at [774, 337] on div "[DATE] 075443-VP002 0.35 ac" at bounding box center [766, 346] width 190 height 19
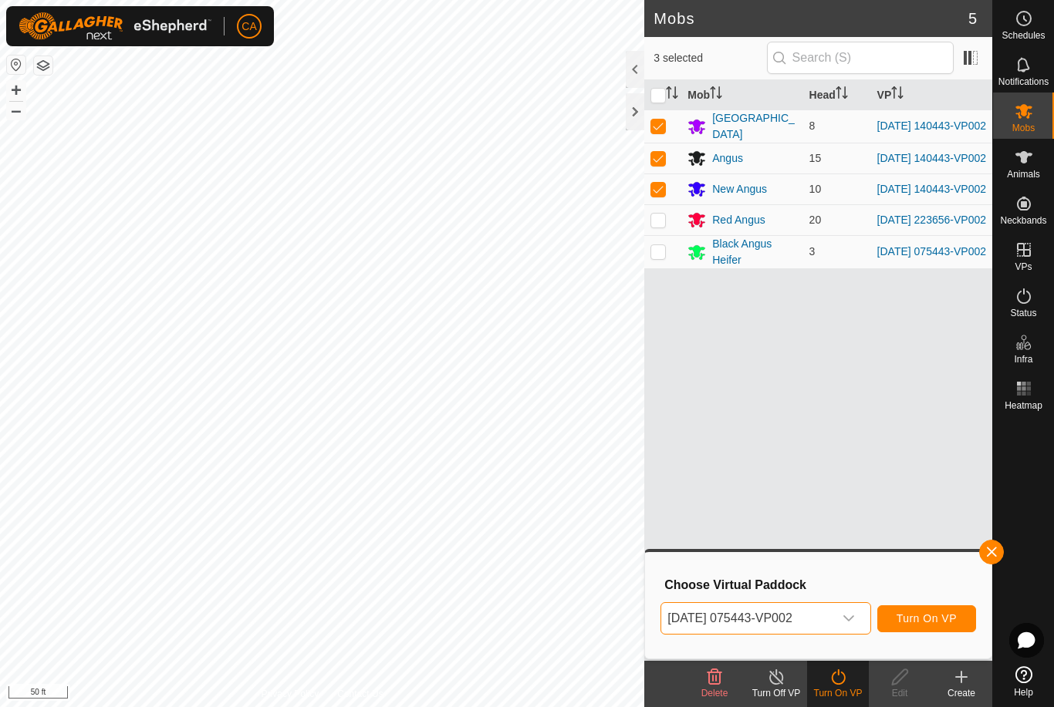
click at [784, 623] on span "[DATE] 075443-VP002" at bounding box center [746, 618] width 171 height 31
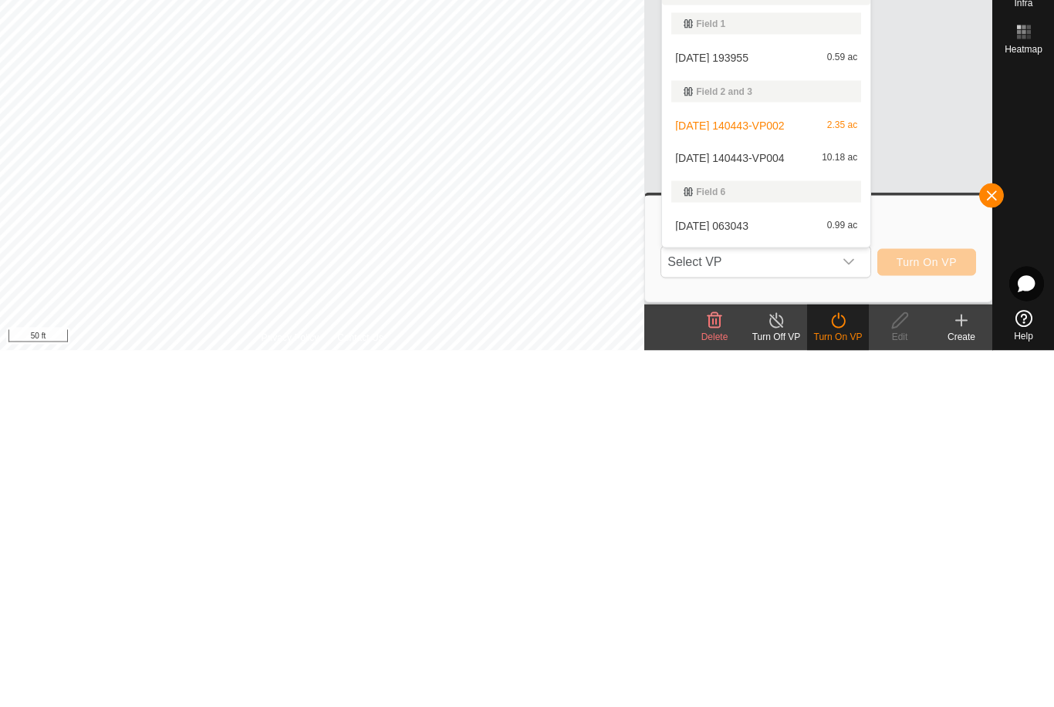
click at [748, 577] on span "[DATE] 063043" at bounding box center [711, 582] width 73 height 11
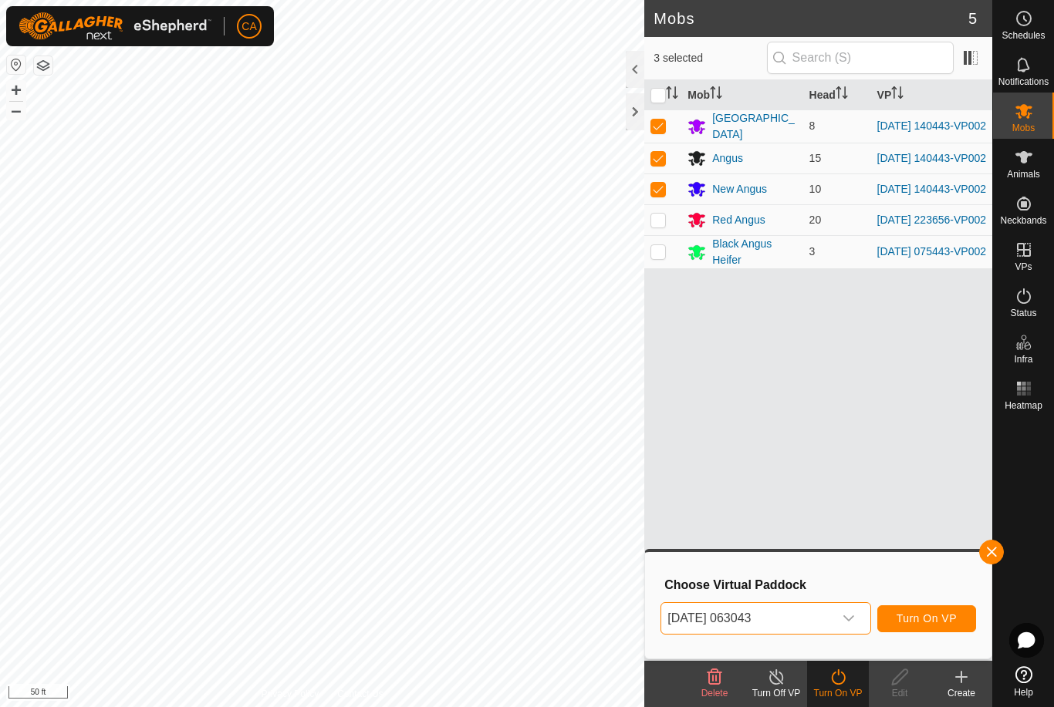
click at [817, 623] on span "[DATE] 063043" at bounding box center [746, 618] width 171 height 31
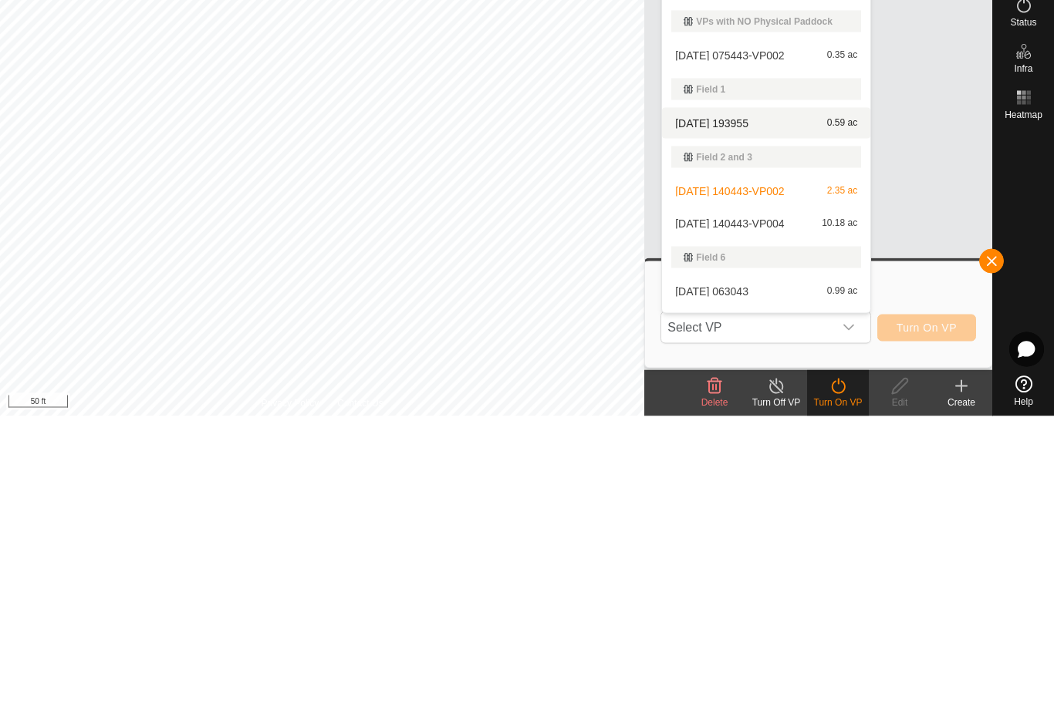
click at [748, 409] on span "[DATE] 193955" at bounding box center [711, 414] width 73 height 11
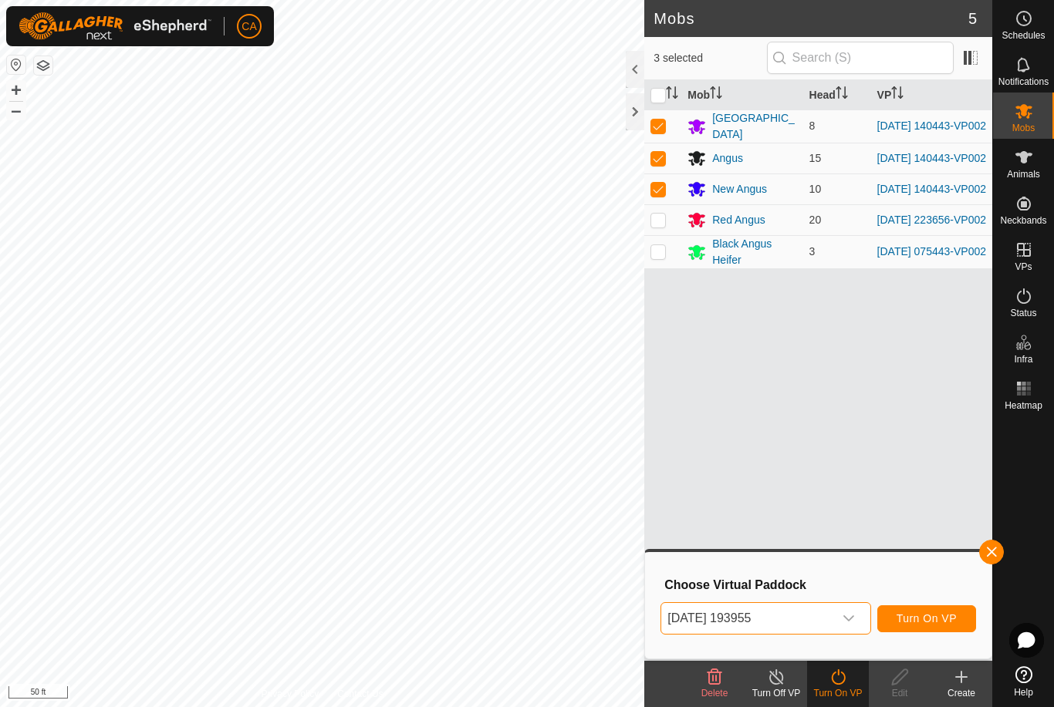
click at [929, 620] on span "Turn On VP" at bounding box center [926, 618] width 60 height 12
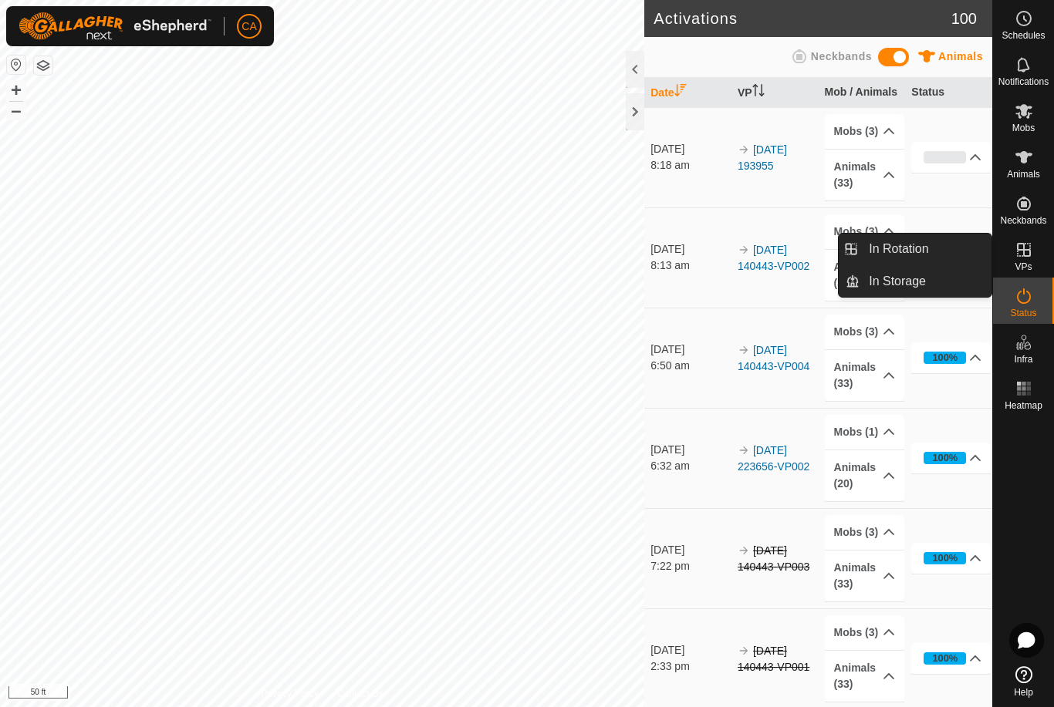
click at [916, 248] on span "In Rotation" at bounding box center [898, 249] width 59 height 19
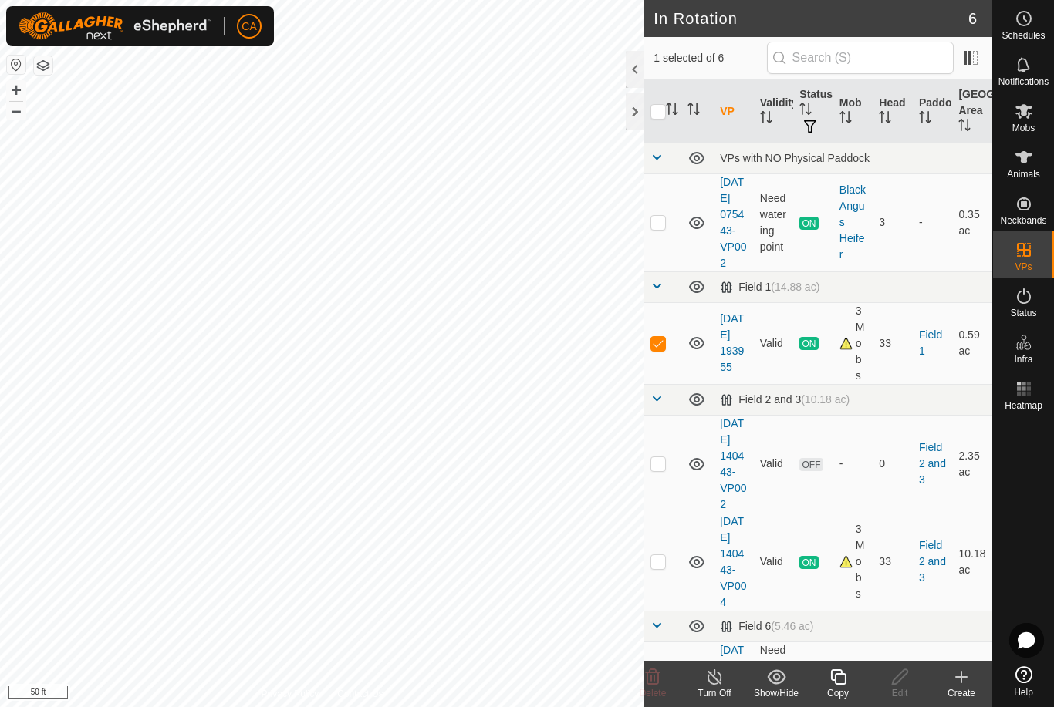
click at [662, 349] on p-checkbox at bounding box center [657, 343] width 15 height 12
checkbox input "false"
click at [669, 482] on td at bounding box center [662, 464] width 37 height 98
click at [663, 676] on delete-svg-icon at bounding box center [653, 677] width 62 height 19
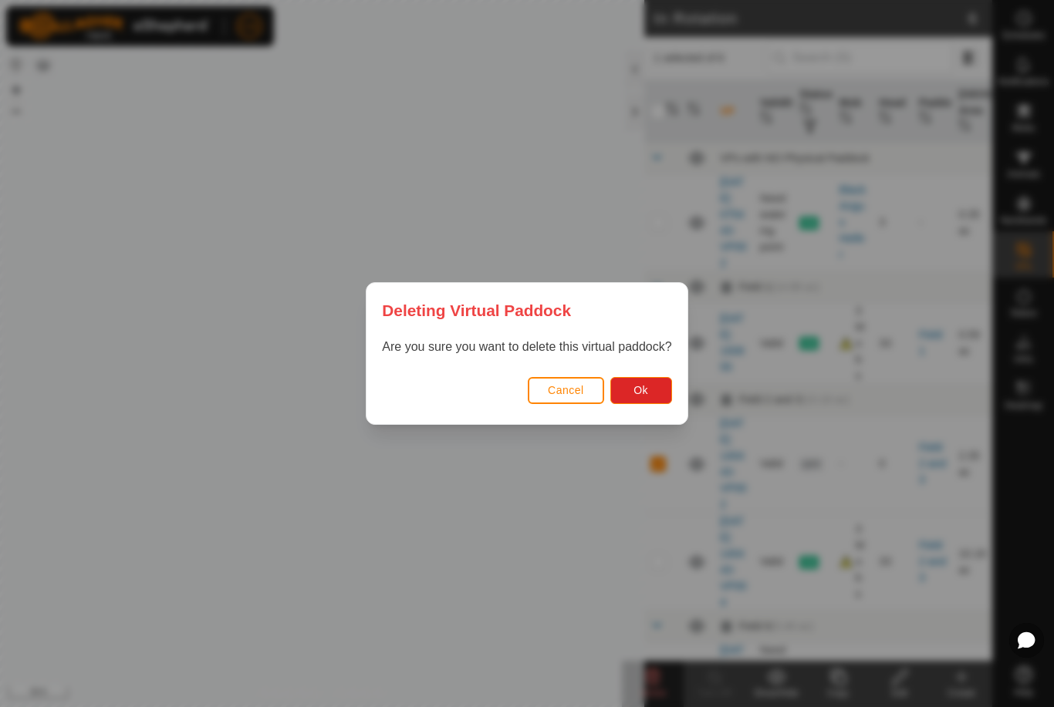
click at [655, 380] on button "Ok" at bounding box center [641, 390] width 62 height 27
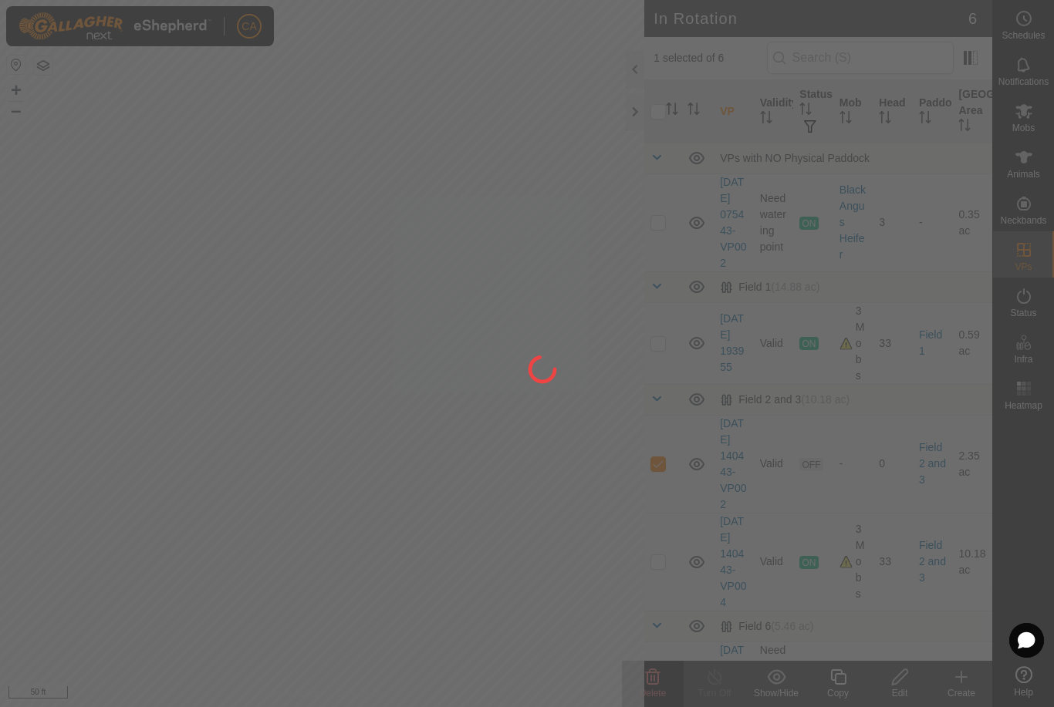
checkbox input "false"
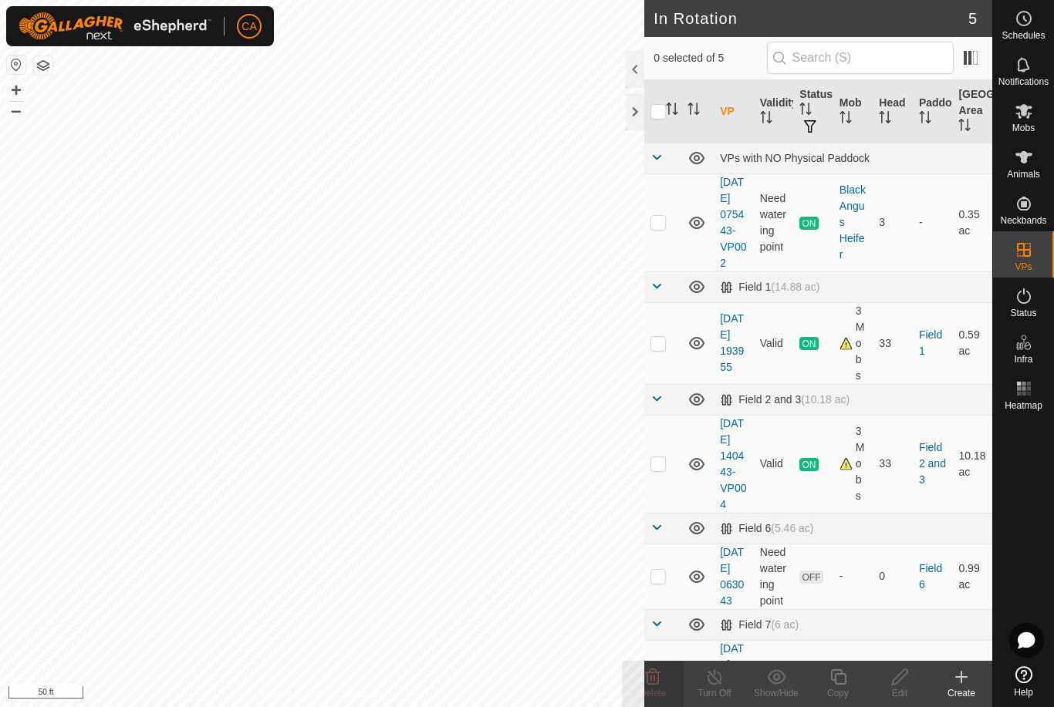
click at [658, 369] on td at bounding box center [662, 343] width 37 height 82
checkbox input "true"
click at [840, 690] on div "Copy" at bounding box center [838, 693] width 62 height 14
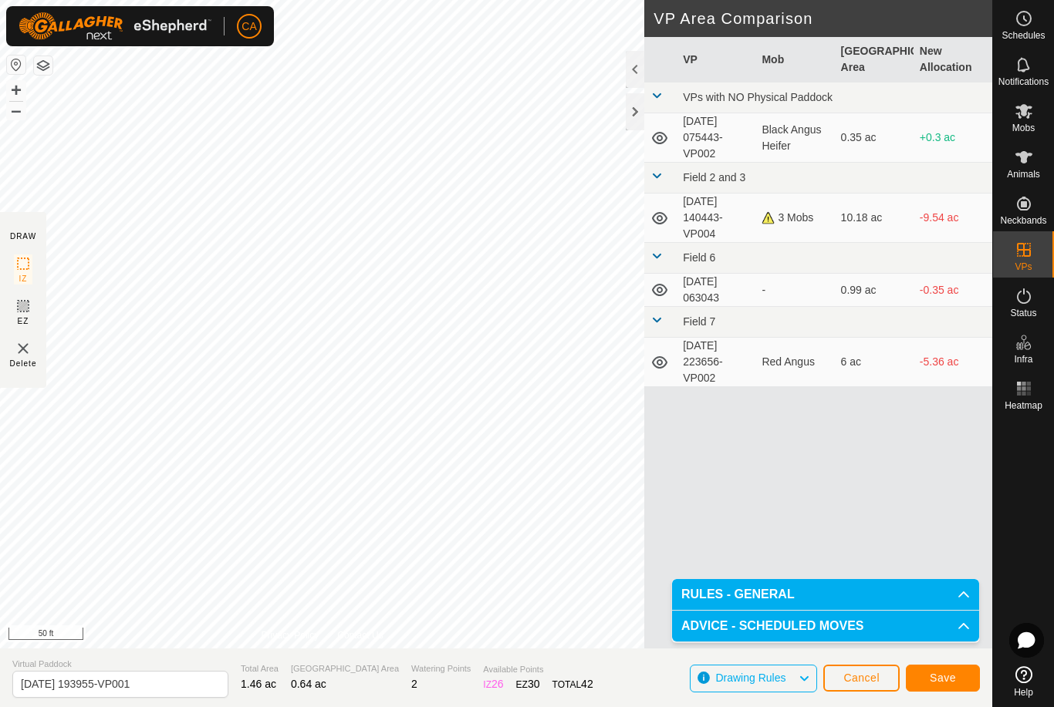
click at [943, 679] on span "Save" at bounding box center [942, 678] width 26 height 12
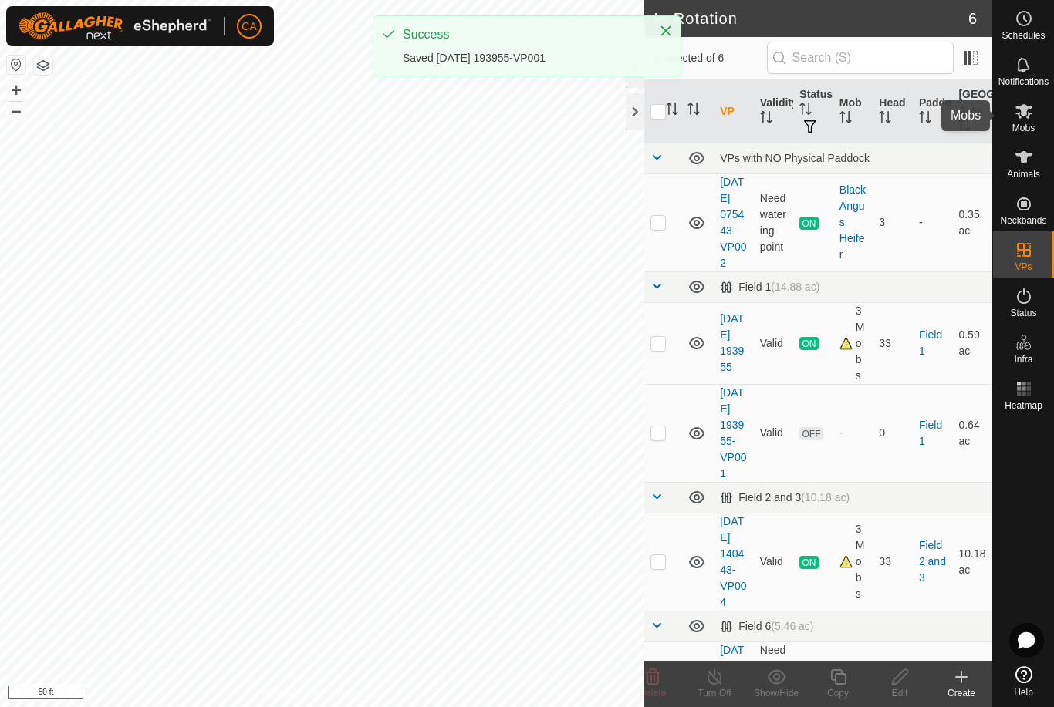
click at [1014, 127] on span "Mobs" at bounding box center [1023, 127] width 22 height 9
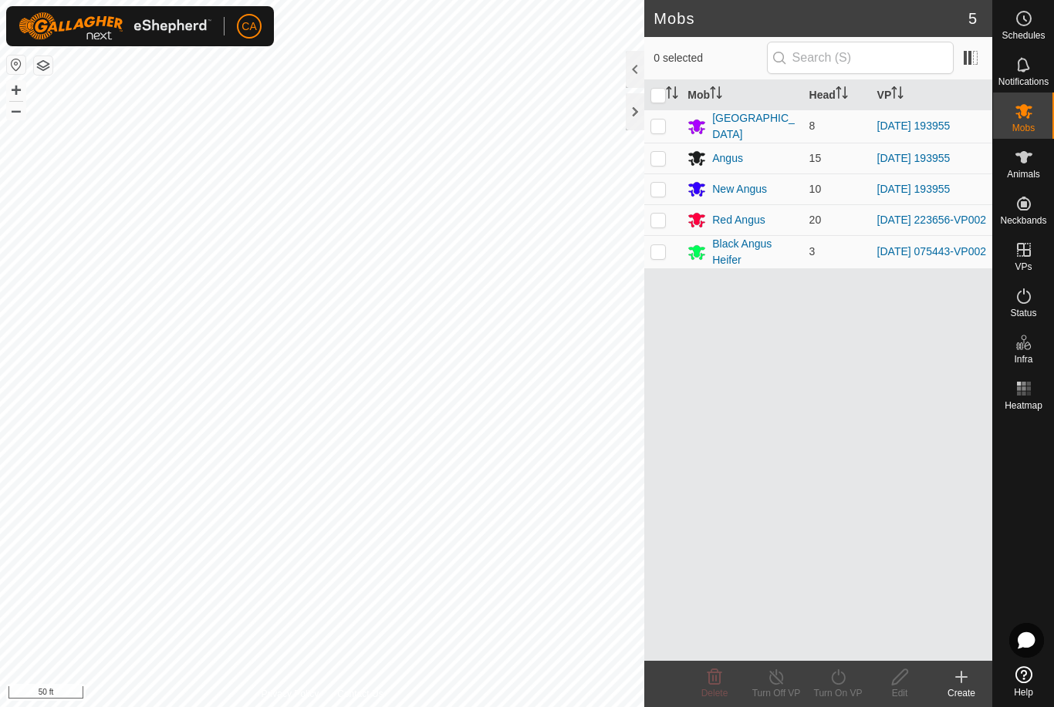
click at [656, 121] on p-checkbox at bounding box center [657, 126] width 15 height 12
checkbox input "true"
click at [652, 160] on p-checkbox at bounding box center [657, 158] width 15 height 12
checkbox input "true"
click at [651, 193] on p-checkbox at bounding box center [657, 189] width 15 height 12
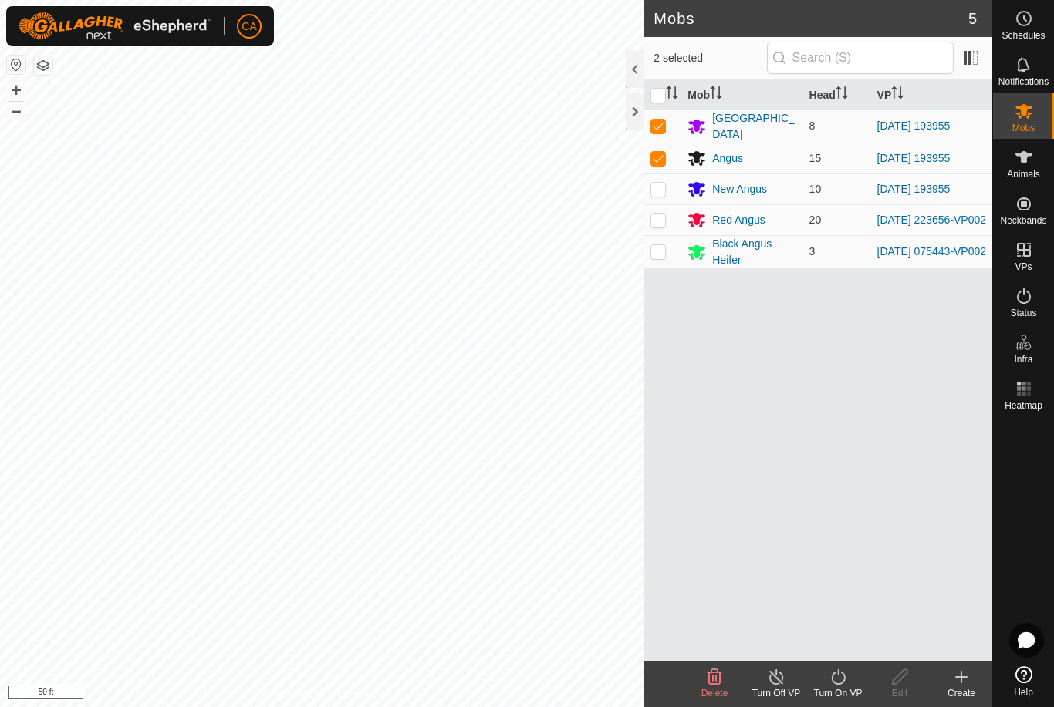
checkbox input "true"
click at [840, 684] on icon at bounding box center [838, 677] width 14 height 15
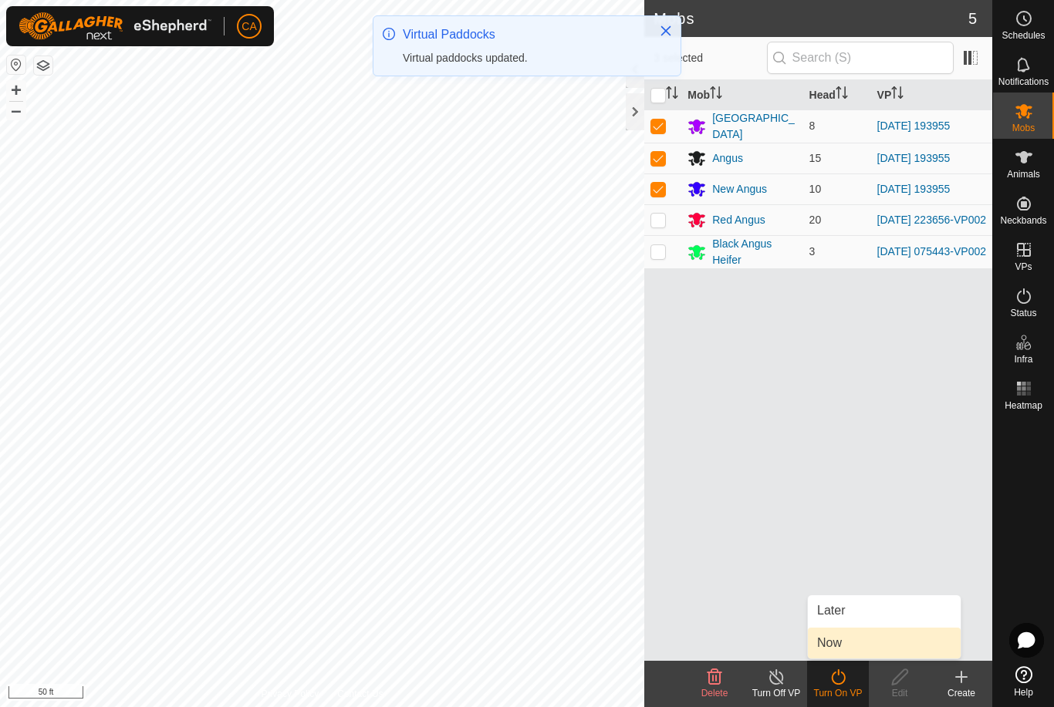
click at [857, 647] on link "Now" at bounding box center [884, 643] width 153 height 31
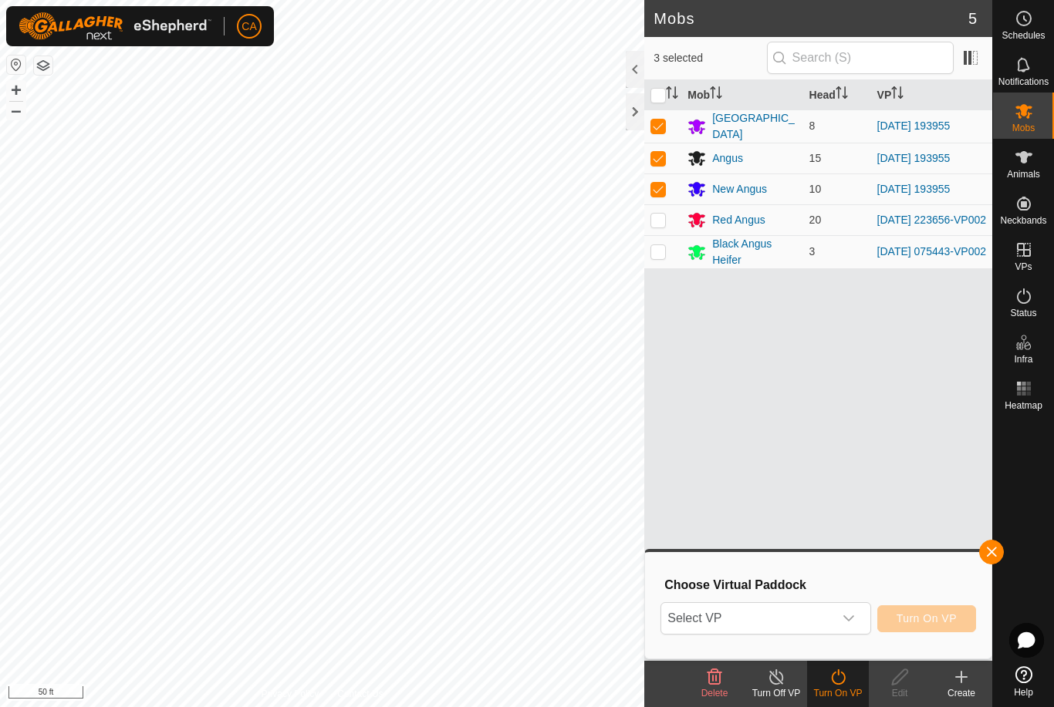
click at [815, 629] on span "Select VP" at bounding box center [746, 618] width 171 height 31
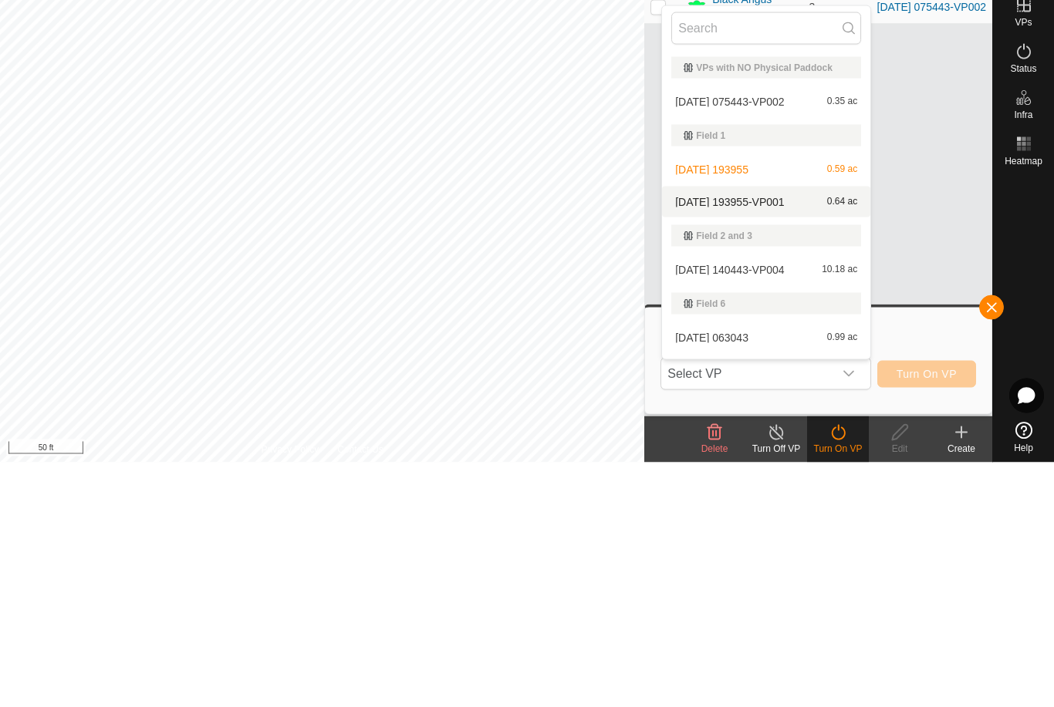
click at [814, 437] on div "[DATE] 193955-VP001 0.64 ac" at bounding box center [766, 446] width 190 height 19
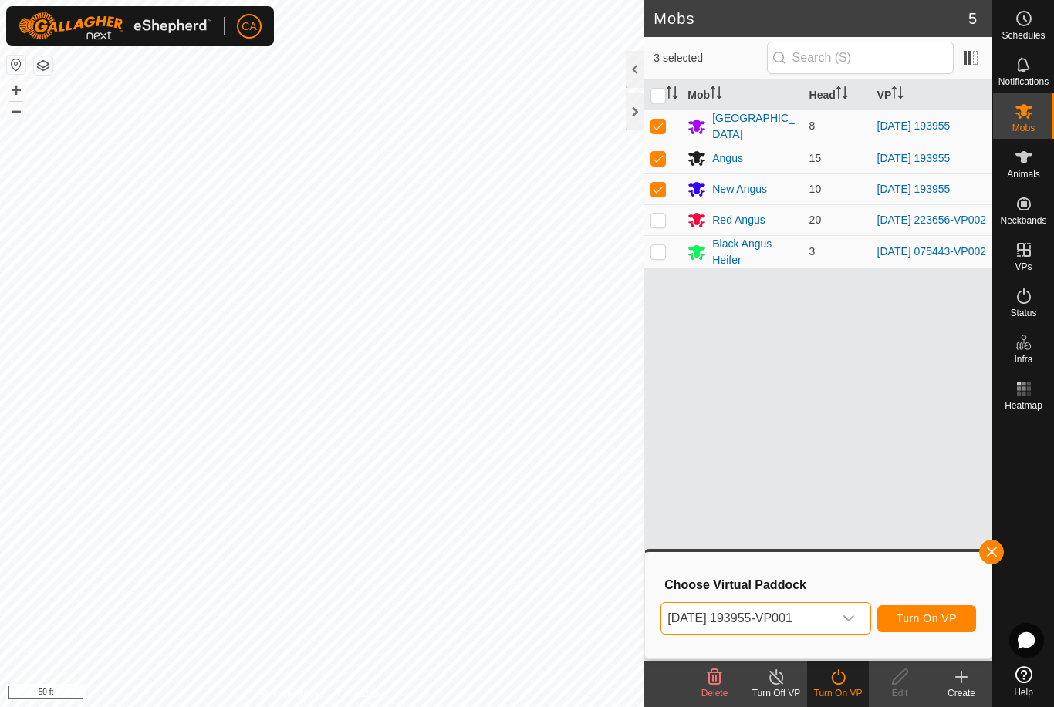
click at [939, 628] on button "Turn On VP" at bounding box center [926, 618] width 99 height 27
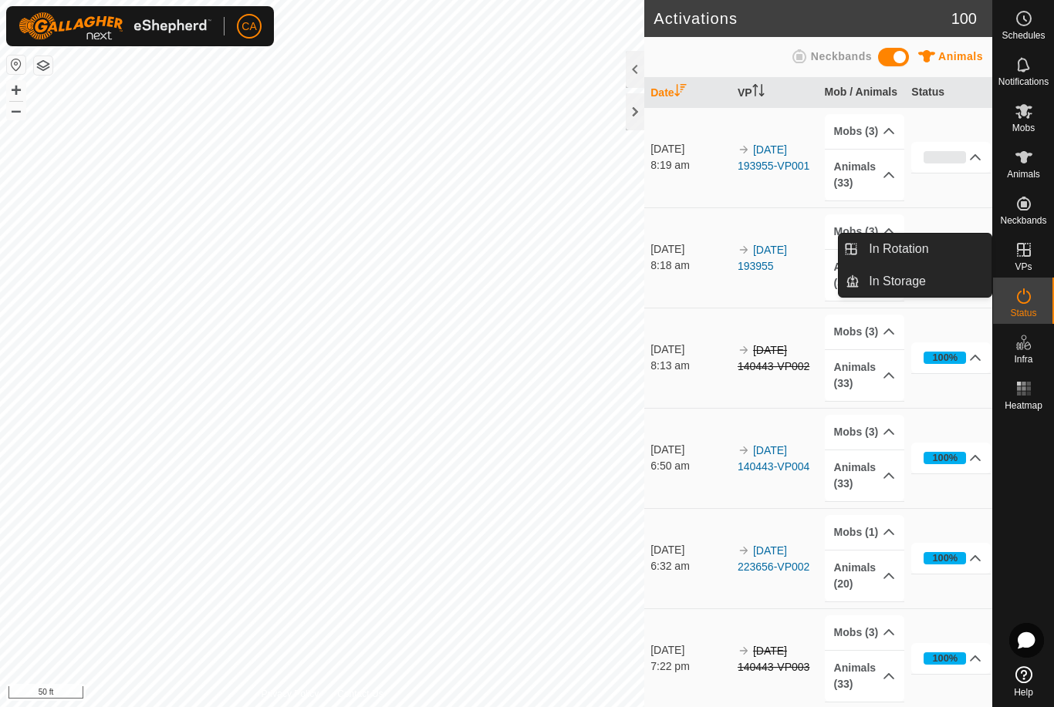
click at [942, 245] on link "In Rotation" at bounding box center [925, 249] width 132 height 31
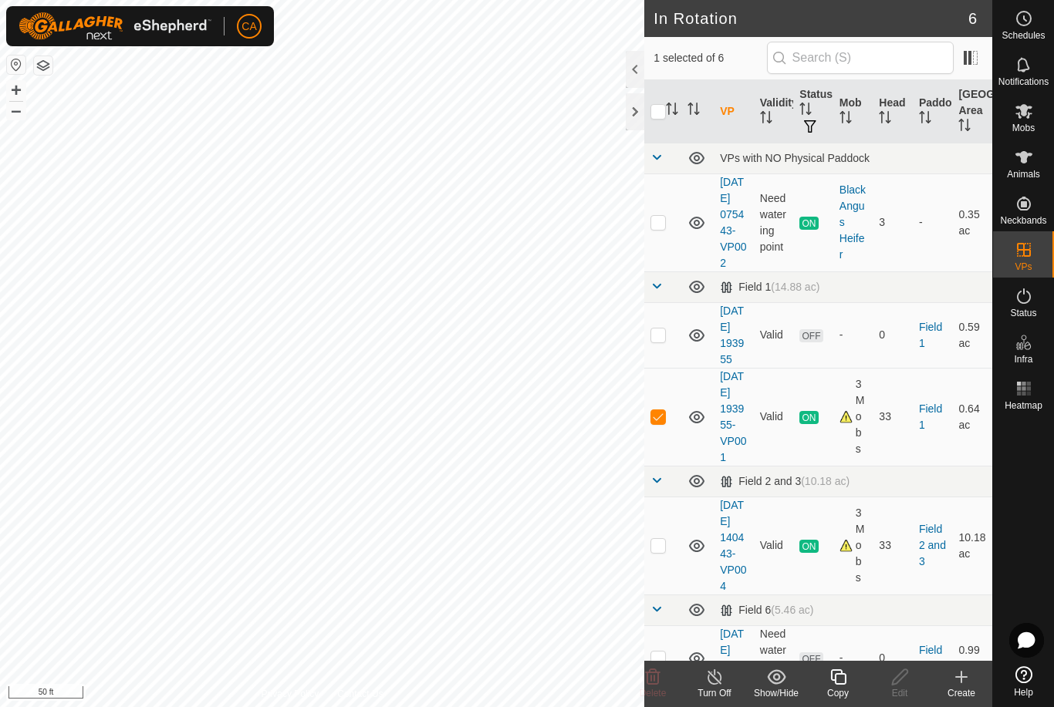
click at [651, 423] on p-checkbox at bounding box center [657, 416] width 15 height 12
checkbox input "false"
click at [662, 341] on p-checkbox at bounding box center [657, 335] width 15 height 12
click at [655, 676] on icon at bounding box center [653, 677] width 15 height 15
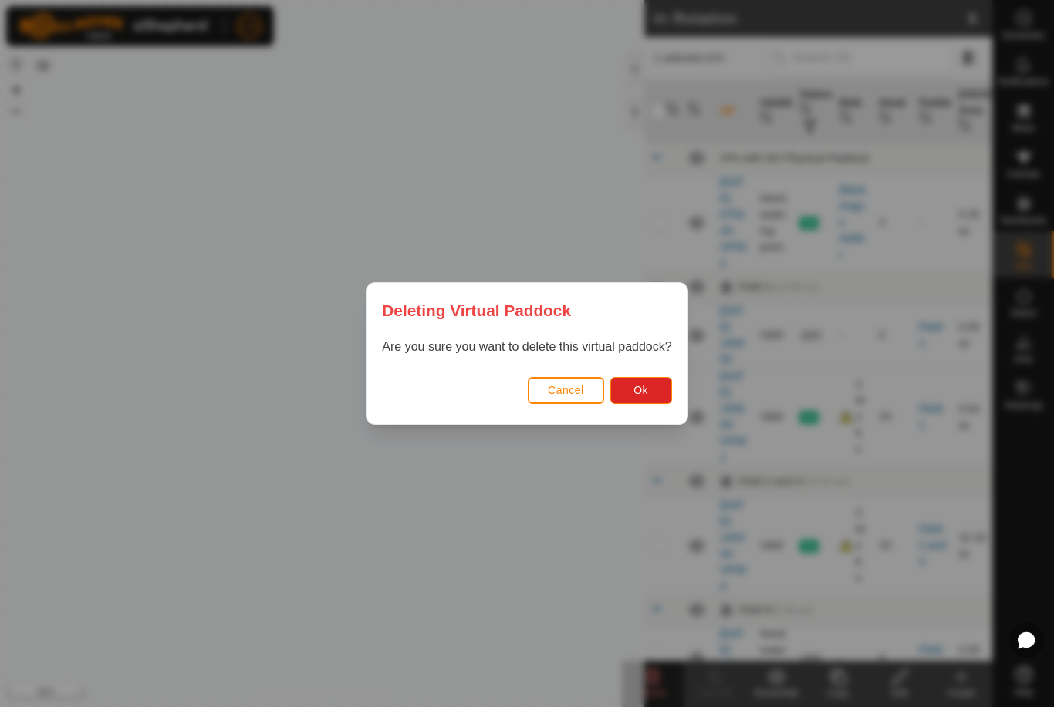
click at [638, 396] on span "Ok" at bounding box center [640, 390] width 15 height 12
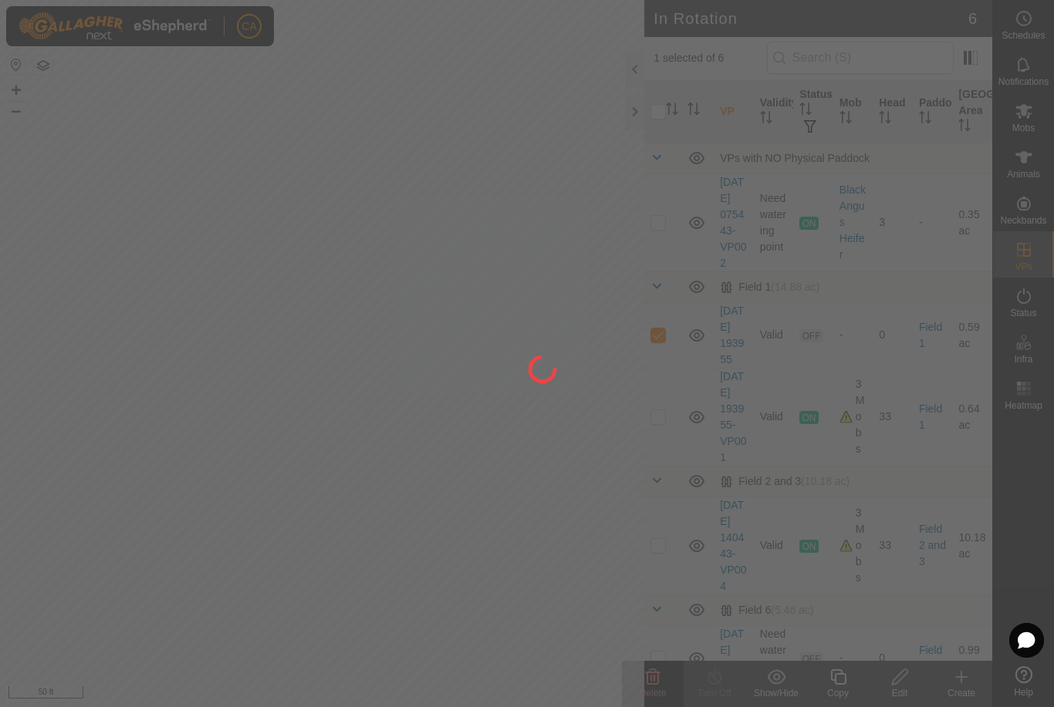
checkbox input "false"
